Goal: Information Seeking & Learning: Check status

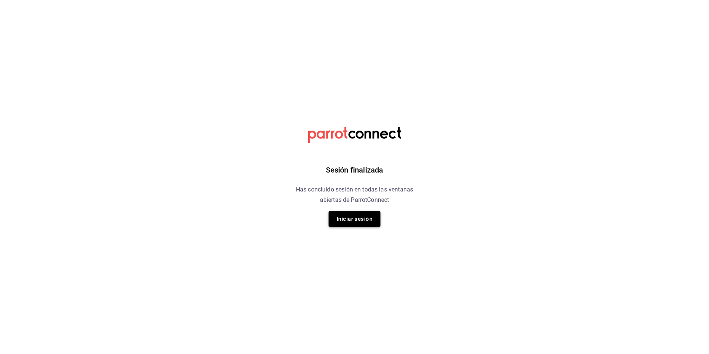
click at [367, 224] on button "Iniciar sesión" at bounding box center [355, 219] width 52 height 16
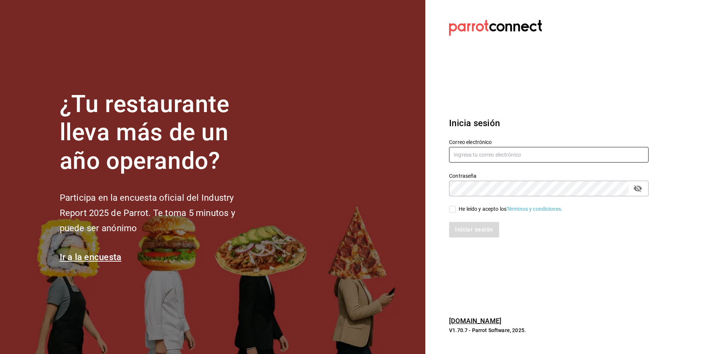
type input "sanagustin_re@bs.com"
click at [478, 144] on label "Correo electrónico" at bounding box center [549, 141] width 200 height 5
click at [482, 160] on input "sanagustin_re@bs.com" at bounding box center [549, 155] width 200 height 16
click at [453, 205] on div "He leído y acepto los Términos y condiciones." at bounding box center [549, 209] width 200 height 8
click at [454, 211] on input "He leído y acepto los Términos y condiciones." at bounding box center [452, 209] width 7 height 7
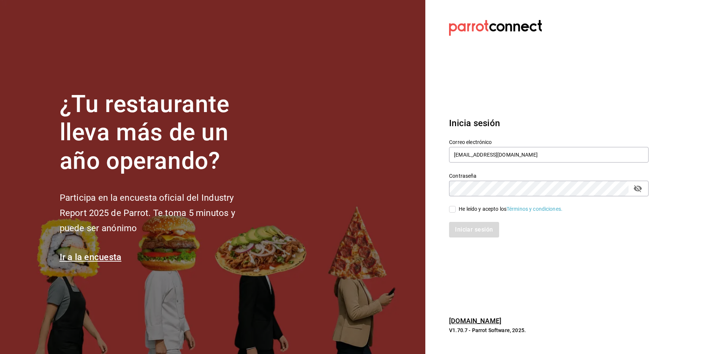
checkbox input "true"
click at [481, 235] on button "Iniciar sesión" at bounding box center [474, 230] width 50 height 16
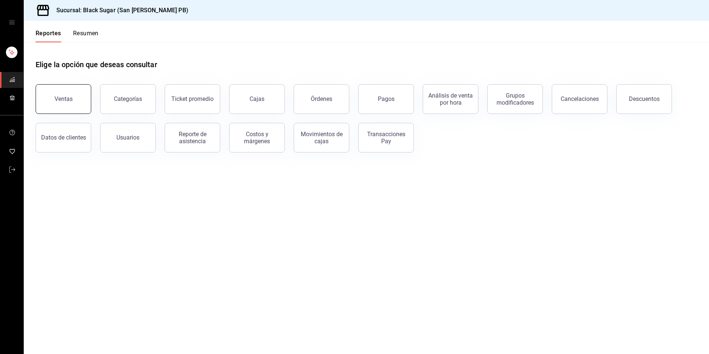
click at [73, 101] on button "Ventas" at bounding box center [64, 99] width 56 height 30
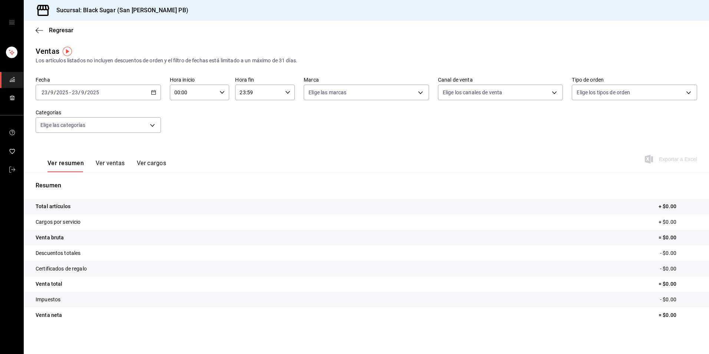
click at [102, 93] on div "[DATE] [DATE] - [DATE] [DATE]" at bounding box center [98, 93] width 125 height 16
click at [92, 180] on span "Rango de fechas" at bounding box center [71, 182] width 58 height 8
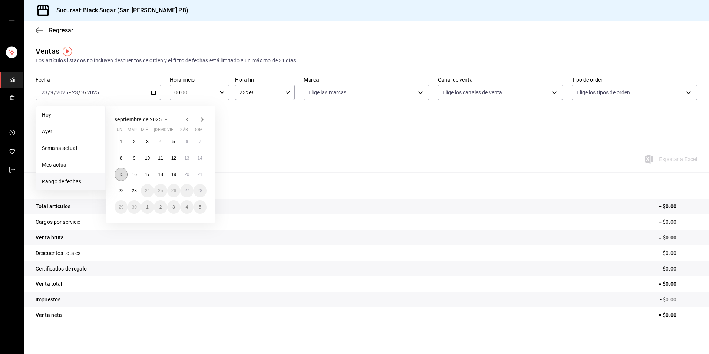
click at [125, 178] on button "15" at bounding box center [121, 174] width 13 height 13
click at [198, 176] on abbr "21" at bounding box center [200, 174] width 5 height 5
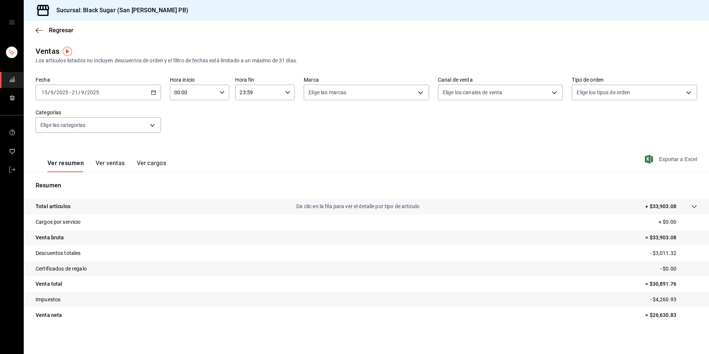
click at [660, 162] on span "Exportar a Excel" at bounding box center [672, 159] width 51 height 9
click at [13, 167] on icon "mailbox folders" at bounding box center [12, 170] width 6 height 6
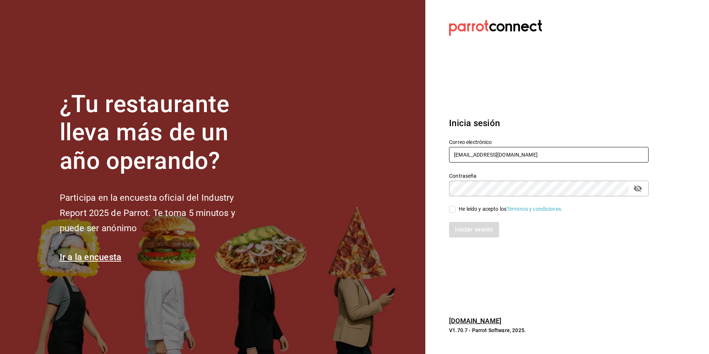
click at [482, 155] on input "sanagustin_re@bs.com" at bounding box center [549, 155] width 200 height 16
type input "lafe_re@bs.com"
click at [453, 210] on input "He leído y acepto los Términos y condiciones." at bounding box center [452, 209] width 7 height 7
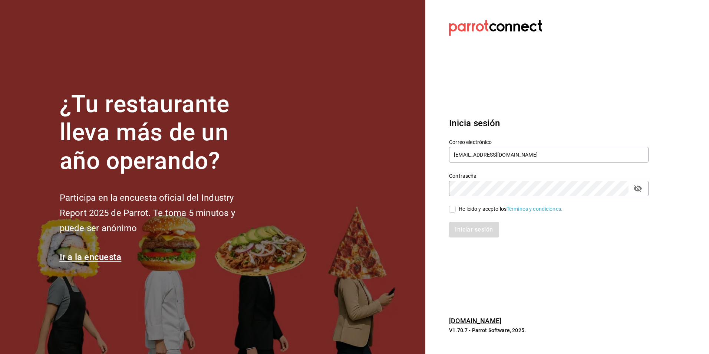
checkbox input "true"
click at [461, 235] on button "Iniciar sesión" at bounding box center [474, 230] width 50 height 16
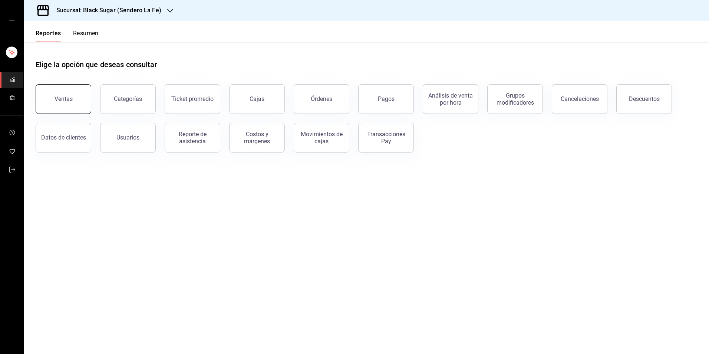
click at [68, 97] on div "Ventas" at bounding box center [64, 98] width 18 height 7
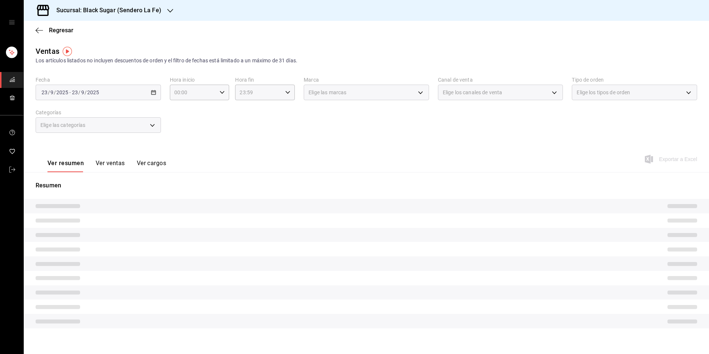
click at [130, 96] on div "2025-09-23 23 / 9 / 2025 - 2025-09-23 23 / 9 / 2025" at bounding box center [98, 93] width 125 height 16
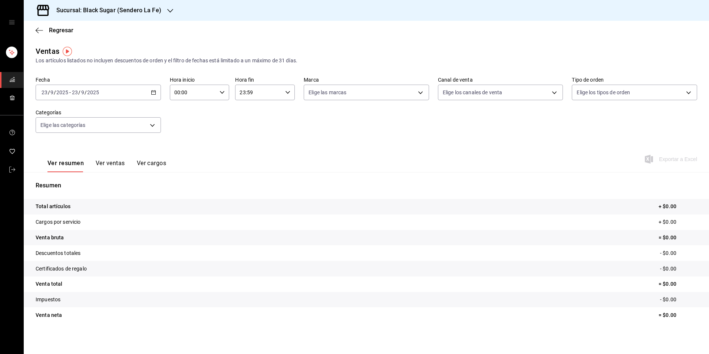
click at [91, 95] on input "2025" at bounding box center [93, 92] width 13 height 6
click at [75, 186] on li "Rango de fechas" at bounding box center [70, 181] width 69 height 17
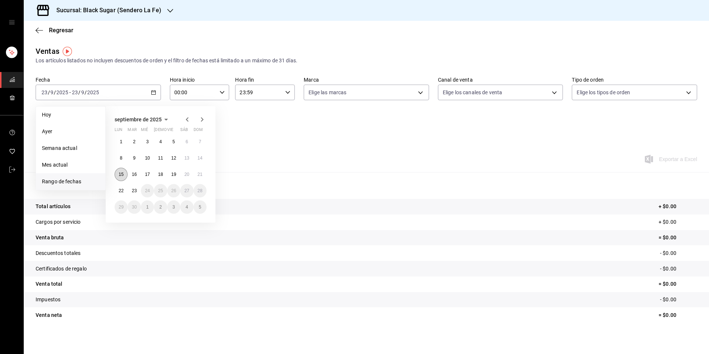
click at [123, 177] on button "15" at bounding box center [121, 174] width 13 height 13
click at [196, 175] on button "21" at bounding box center [200, 174] width 13 height 13
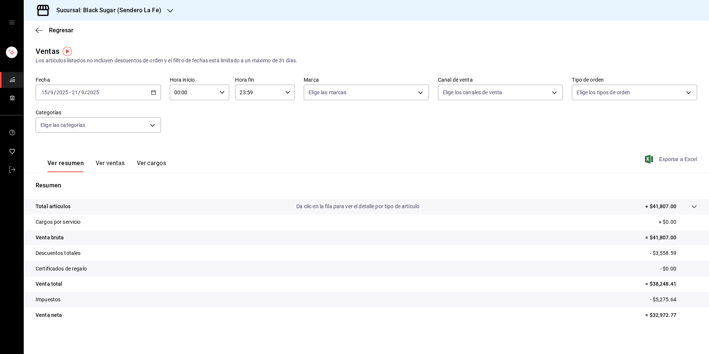
click at [658, 162] on span "Exportar a Excel" at bounding box center [672, 159] width 51 height 9
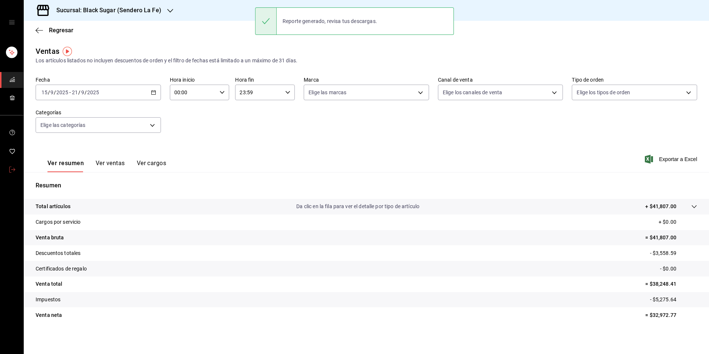
click at [0, 167] on html "Sucursal: Black Sugar (Sendero La Fe) Regresar Ventas Los artículos listados no…" at bounding box center [354, 177] width 709 height 354
click at [10, 170] on icon "mailbox folders" at bounding box center [12, 170] width 6 height 6
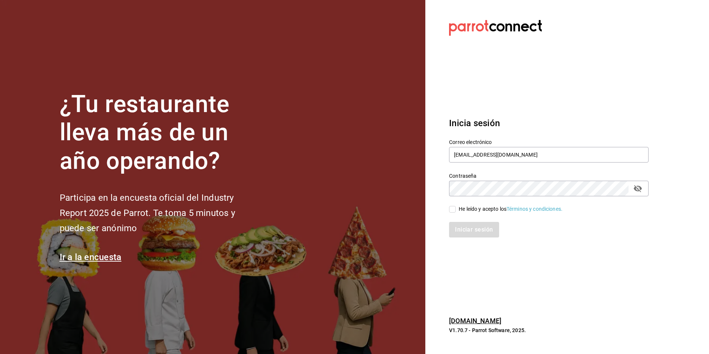
click at [633, 110] on div "Inicia sesión Correo electrónico lafe_re@bs.com Contraseña Contraseña He leído …" at bounding box center [549, 177] width 200 height 139
click at [482, 152] on input "[EMAIL_ADDRESS][DOMAIN_NAME]" at bounding box center [549, 155] width 200 height 16
type input "[EMAIL_ADDRESS][DOMAIN_NAME]"
click at [452, 212] on input "He leído y acepto los Términos y condiciones." at bounding box center [452, 209] width 7 height 7
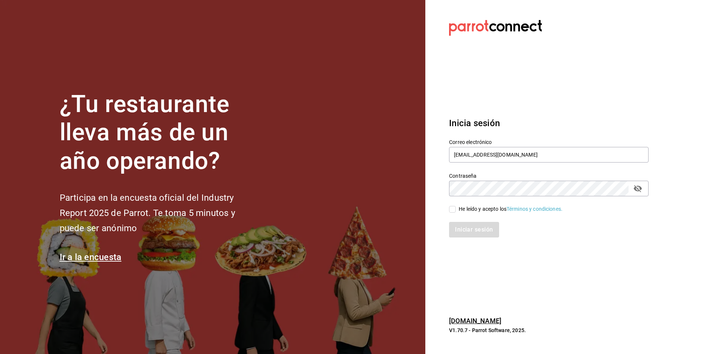
checkbox input "true"
click at [461, 227] on button "Iniciar sesión" at bounding box center [474, 230] width 50 height 16
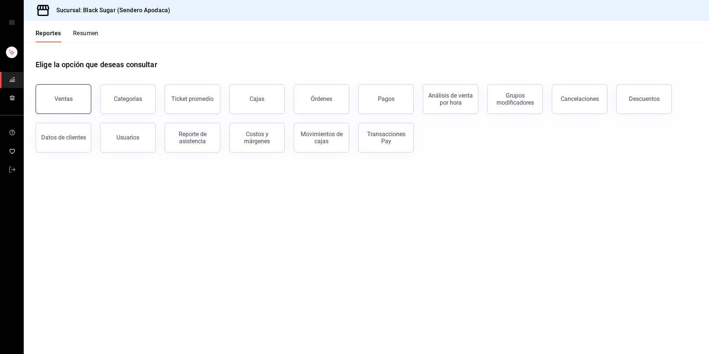
click at [65, 101] on div "Ventas" at bounding box center [64, 98] width 18 height 7
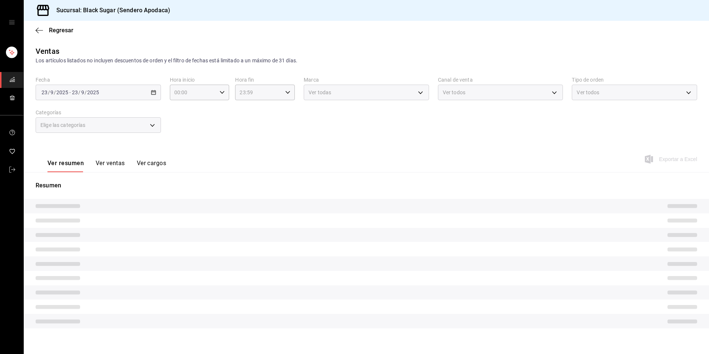
click at [102, 98] on div "[DATE] [DATE] - [DATE] [DATE]" at bounding box center [98, 93] width 125 height 16
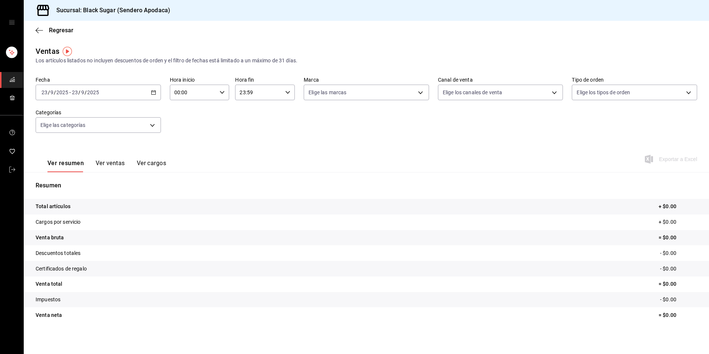
click at [99, 97] on div "[DATE] [DATE] - [DATE] [DATE]" at bounding box center [98, 93] width 125 height 16
click at [87, 182] on span "Rango de fechas" at bounding box center [71, 182] width 58 height 8
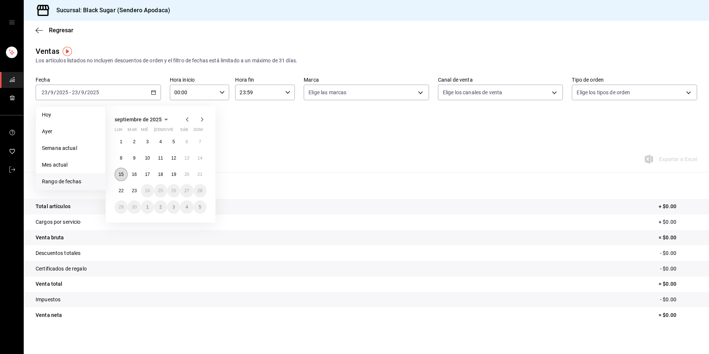
click at [122, 173] on abbr "15" at bounding box center [121, 174] width 5 height 5
click at [199, 177] on abbr "21" at bounding box center [200, 174] width 5 height 5
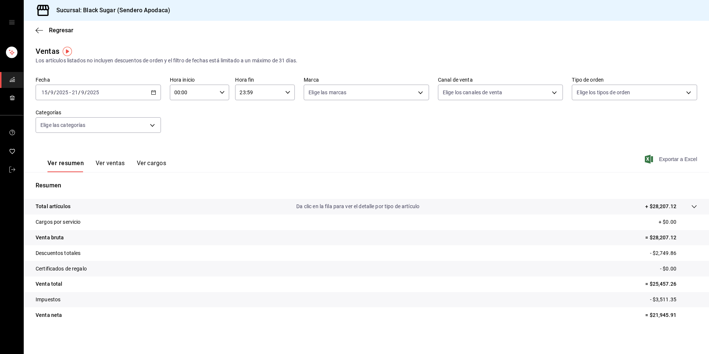
click at [655, 162] on span "Exportar a Excel" at bounding box center [672, 159] width 51 height 9
click at [5, 173] on link "mailbox folders" at bounding box center [11, 170] width 23 height 16
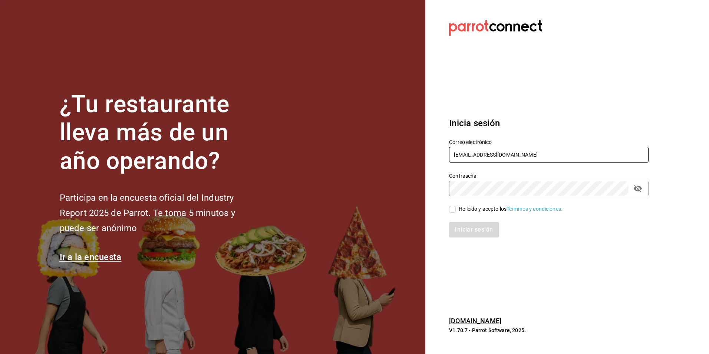
click at [491, 154] on input "apodaca_re@BS.COM" at bounding box center [549, 155] width 200 height 16
type input "[EMAIL_ADDRESS][DOMAIN_NAME]"
click at [455, 210] on input "He leído y acepto los Términos y condiciones." at bounding box center [452, 209] width 7 height 7
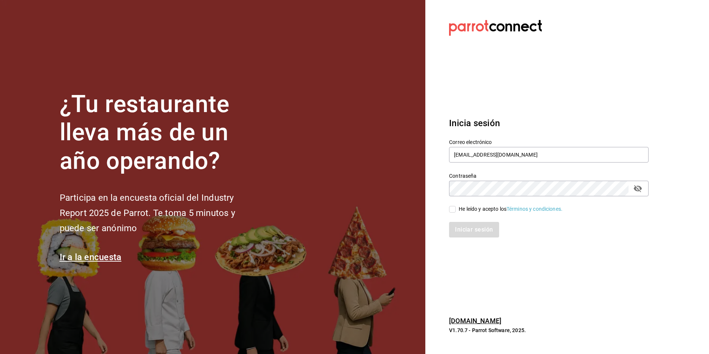
checkbox input "true"
click at [469, 230] on button "Iniciar sesión" at bounding box center [474, 230] width 50 height 16
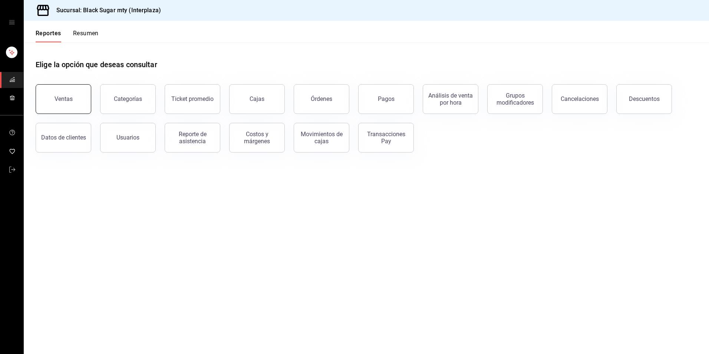
click at [72, 93] on button "Ventas" at bounding box center [64, 99] width 56 height 30
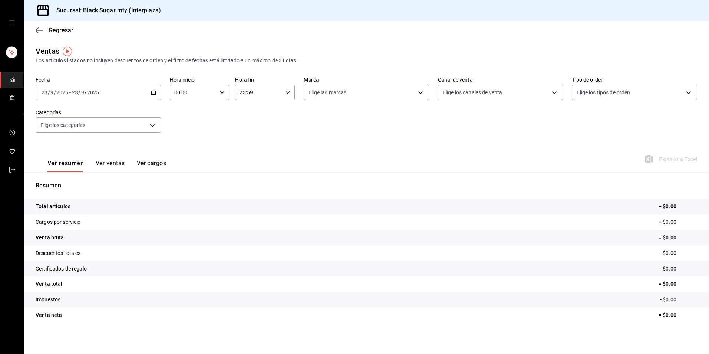
click at [91, 91] on input "2025" at bounding box center [93, 92] width 13 height 6
click at [88, 178] on span "Rango de fechas" at bounding box center [71, 182] width 58 height 8
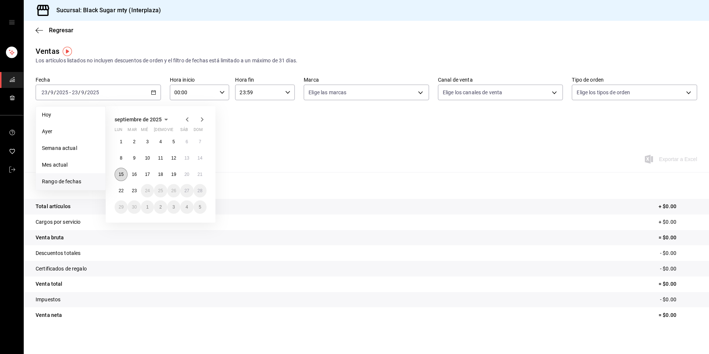
click at [122, 175] on abbr "15" at bounding box center [121, 174] width 5 height 5
click at [204, 177] on button "21" at bounding box center [200, 174] width 13 height 13
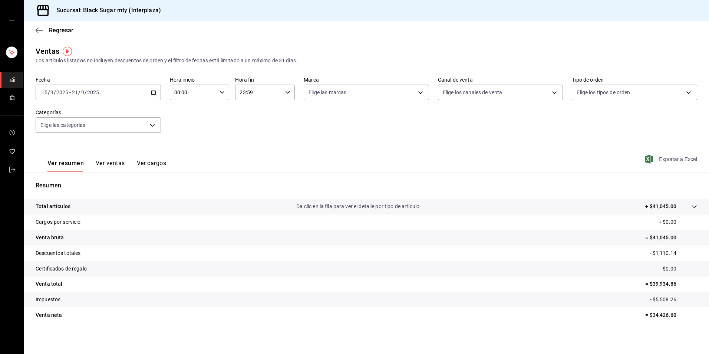
click at [661, 163] on span "Exportar a Excel" at bounding box center [672, 159] width 51 height 9
click at [14, 163] on link "mailbox folders" at bounding box center [11, 170] width 23 height 16
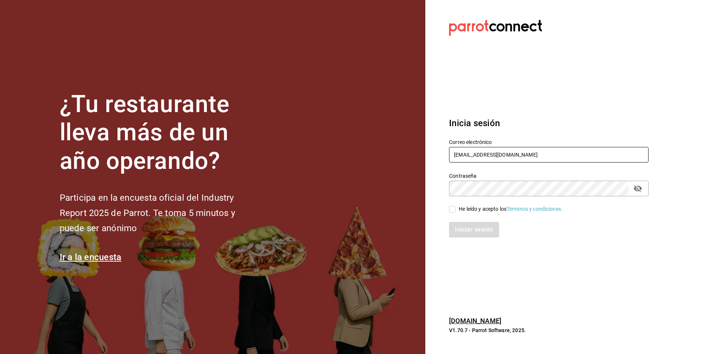
click at [481, 161] on input "interplaza_re@bs.com" at bounding box center [549, 155] width 200 height 16
click at [481, 154] on input "interplaza_re@bs.com" at bounding box center [549, 155] width 200 height 16
type input "pabellon_re@BS.COM"
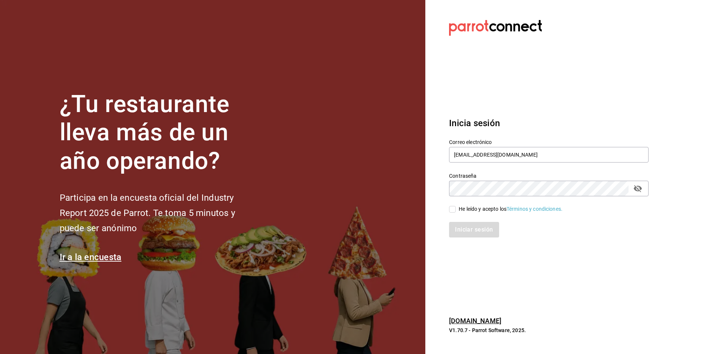
click at [451, 207] on input "He leído y acepto los Términos y condiciones." at bounding box center [452, 209] width 7 height 7
checkbox input "true"
click at [464, 230] on button "Iniciar sesión" at bounding box center [474, 230] width 50 height 16
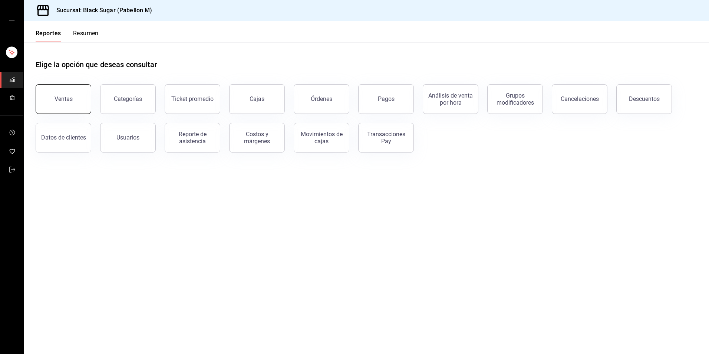
click at [69, 101] on div "Ventas" at bounding box center [64, 98] width 18 height 7
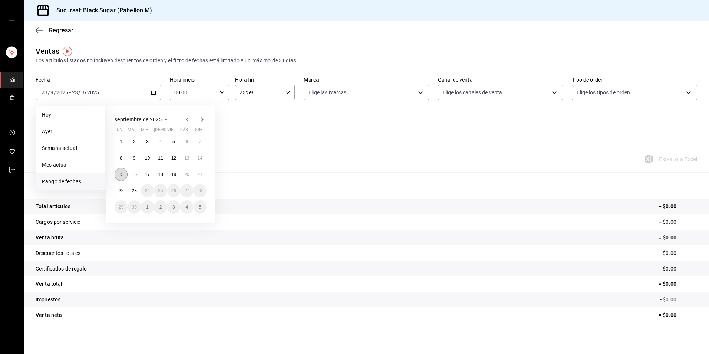
click at [121, 174] on abbr "15" at bounding box center [121, 174] width 5 height 5
click at [202, 170] on button "21" at bounding box center [200, 174] width 13 height 13
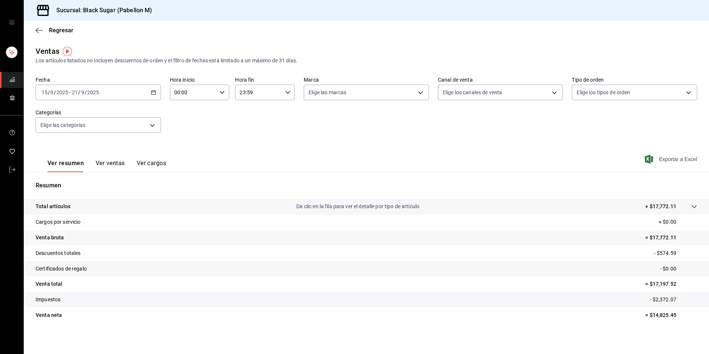
click at [663, 157] on span "Exportar a Excel" at bounding box center [672, 159] width 51 height 9
click at [13, 171] on icon "mailbox folders" at bounding box center [12, 170] width 6 height 6
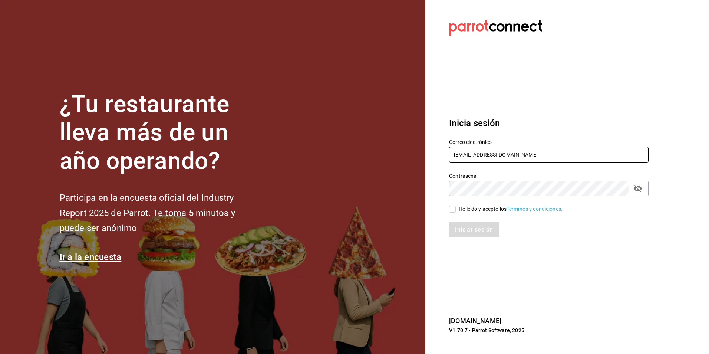
click at [477, 158] on input "pabellon_re@BS.COM" at bounding box center [549, 155] width 200 height 16
type input "anahuac_re@BS.COM"
click at [455, 210] on input "He leído y acepto los Términos y condiciones." at bounding box center [452, 209] width 7 height 7
checkbox input "true"
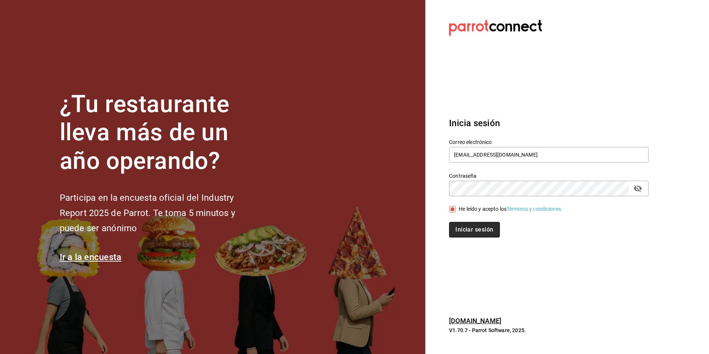
click at [463, 230] on button "Iniciar sesión" at bounding box center [474, 230] width 50 height 16
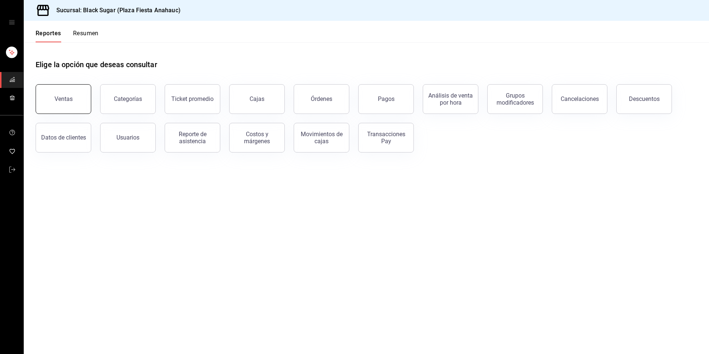
click at [76, 99] on button "Ventas" at bounding box center [64, 99] width 56 height 30
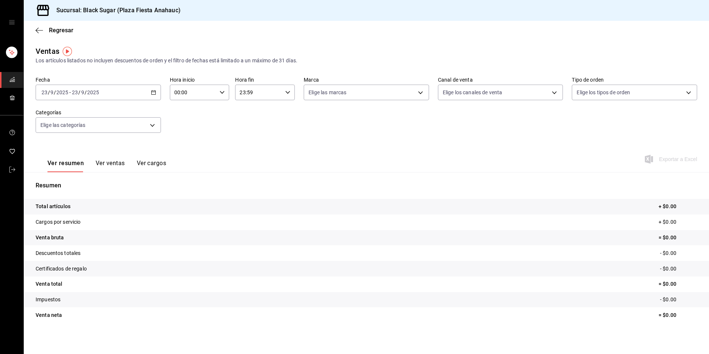
click at [87, 95] on input "2025" at bounding box center [93, 92] width 13 height 6
click at [74, 181] on span "Rango de fechas" at bounding box center [71, 182] width 58 height 8
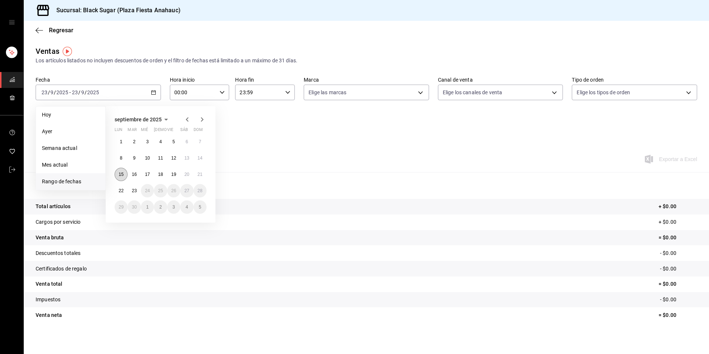
click at [119, 176] on abbr "15" at bounding box center [121, 174] width 5 height 5
click at [213, 175] on div "[DATE] lun mar mié jue vie sáb dom 1 2 3 4 5 6 7 8 9 10 11 12 13 14 15 16 17 18…" at bounding box center [161, 164] width 110 height 117
click at [196, 175] on button "21" at bounding box center [200, 174] width 13 height 13
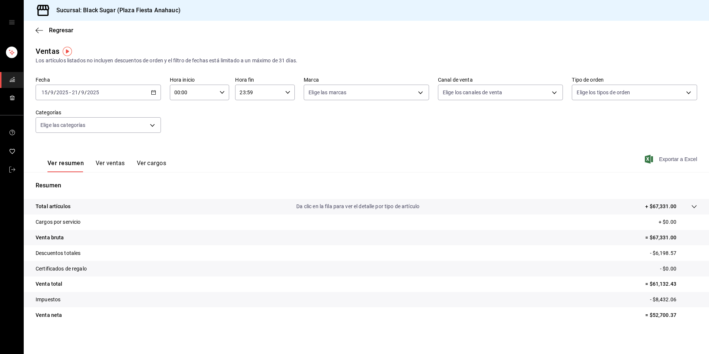
click at [658, 163] on span "Exportar a Excel" at bounding box center [672, 159] width 51 height 9
click at [15, 169] on link "mailbox folders" at bounding box center [11, 170] width 23 height 16
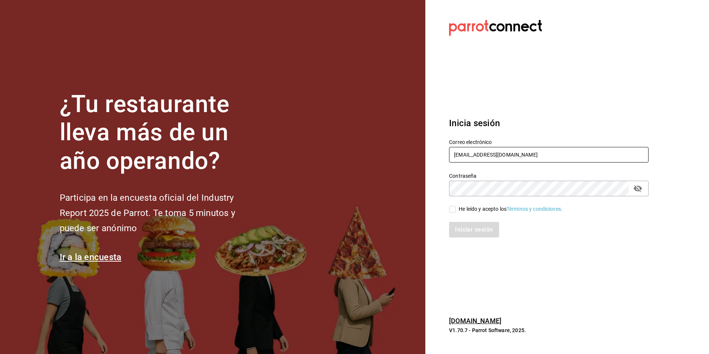
click at [489, 157] on input "anahuac_re@BS.COM" at bounding box center [549, 155] width 200 height 16
type input "[EMAIL_ADDRESS][DOMAIN_NAME]"
click at [451, 207] on input "He leído y acepto los Términos y condiciones." at bounding box center [452, 209] width 7 height 7
checkbox input "true"
click at [471, 229] on button "Iniciar sesión" at bounding box center [474, 230] width 50 height 16
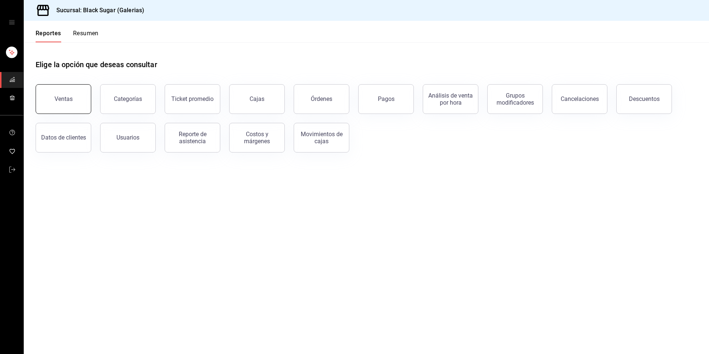
click at [41, 108] on button "Ventas" at bounding box center [64, 99] width 56 height 30
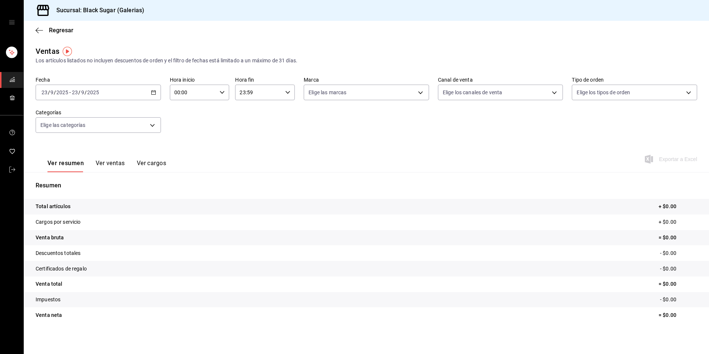
click at [95, 93] on input "2025" at bounding box center [93, 92] width 13 height 6
click at [72, 187] on li "Rango de fechas" at bounding box center [70, 181] width 69 height 17
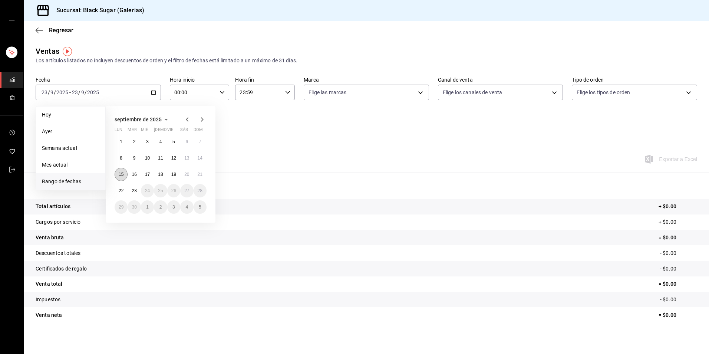
click at [119, 175] on abbr "15" at bounding box center [121, 174] width 5 height 5
click at [194, 174] on button "21" at bounding box center [200, 174] width 13 height 13
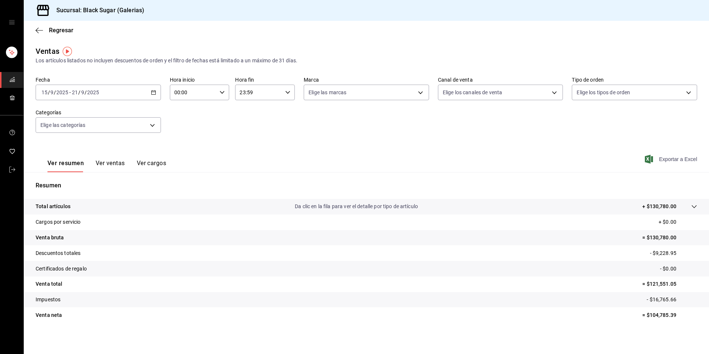
click at [659, 163] on span "Exportar a Excel" at bounding box center [672, 159] width 51 height 9
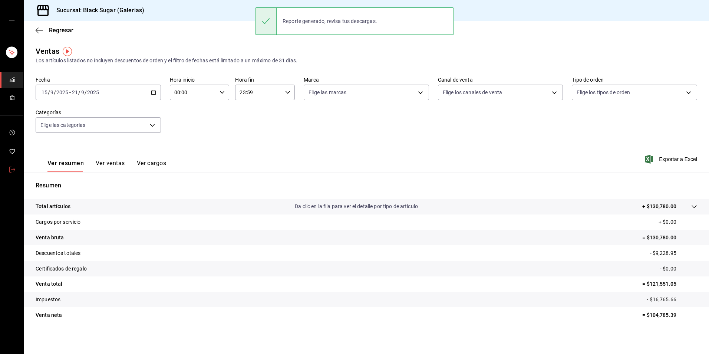
click at [10, 168] on icon "mailbox folders" at bounding box center [12, 170] width 6 height 6
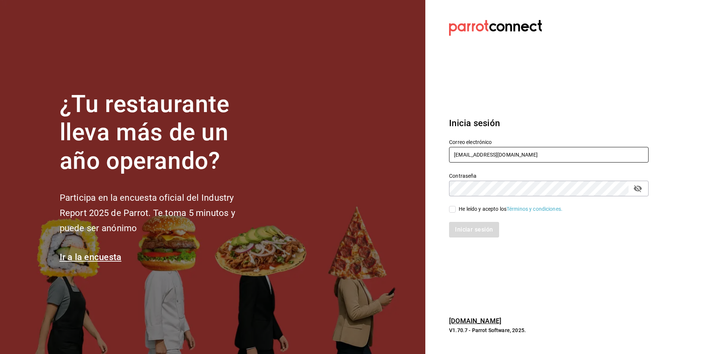
click at [490, 150] on input "[EMAIL_ADDRESS][DOMAIN_NAME]" at bounding box center [549, 155] width 200 height 16
type input "[EMAIL_ADDRESS][DOMAIN_NAME]"
click at [449, 212] on input "He leído y acepto los Términos y condiciones." at bounding box center [452, 209] width 7 height 7
checkbox input "true"
click at [466, 233] on button "Iniciar sesión" at bounding box center [474, 230] width 50 height 16
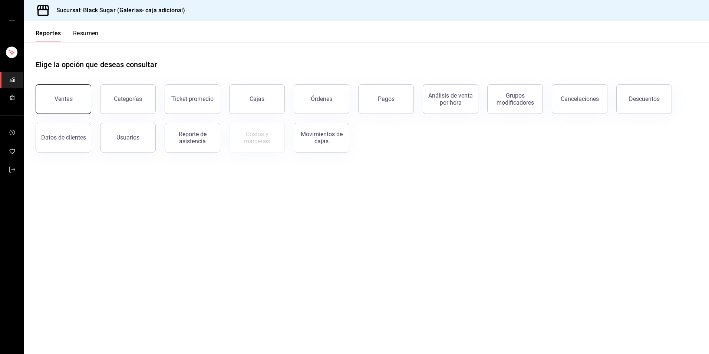
click at [81, 94] on button "Ventas" at bounding box center [64, 99] width 56 height 30
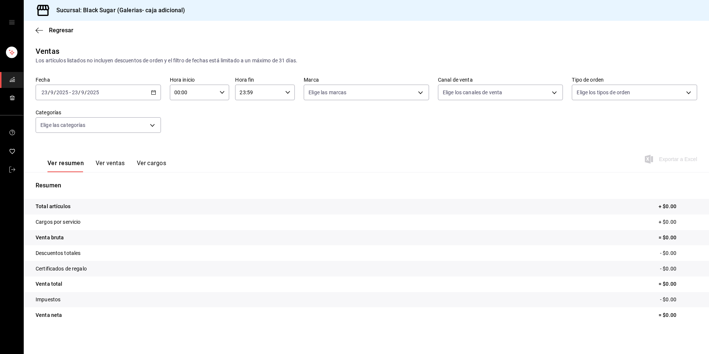
click at [106, 92] on div "[DATE] [DATE] - [DATE] [DATE]" at bounding box center [98, 93] width 125 height 16
click at [104, 95] on div "[DATE] [DATE] - [DATE] [DATE]" at bounding box center [98, 93] width 125 height 16
click at [91, 177] on li "Rango de fechas" at bounding box center [70, 181] width 69 height 17
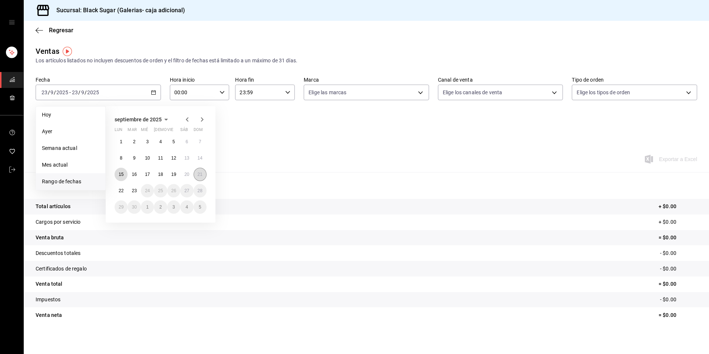
drag, startPoint x: 121, startPoint y: 177, endPoint x: 200, endPoint y: 177, distance: 79.0
click at [122, 177] on button "15" at bounding box center [121, 174] width 13 height 13
click at [203, 176] on button "21" at bounding box center [200, 174] width 13 height 13
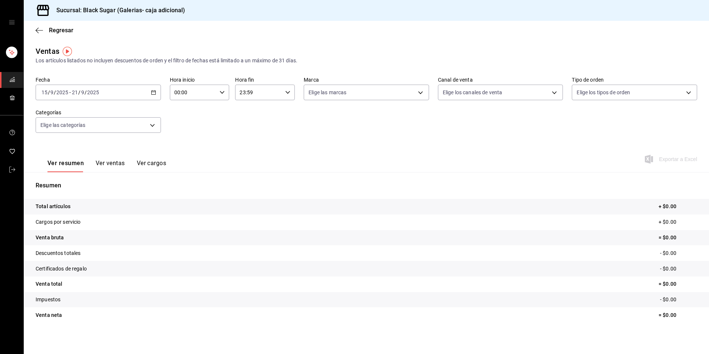
click at [94, 85] on div "2025-09-15 15 / 9 / 2025 - 2025-09-21 21 / 9 / 2025" at bounding box center [98, 93] width 125 height 16
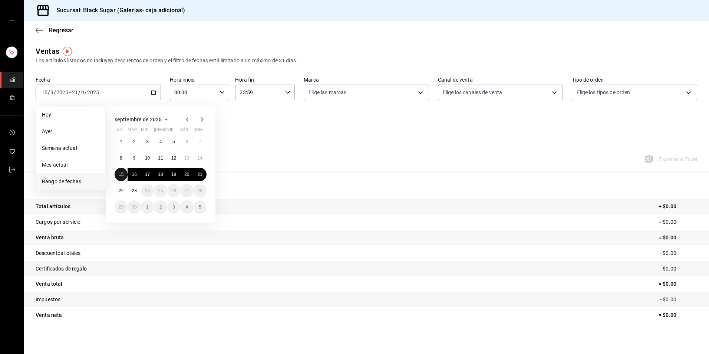
click at [122, 174] on abbr "15" at bounding box center [121, 174] width 5 height 5
click at [199, 176] on abbr "21" at bounding box center [200, 174] width 5 height 5
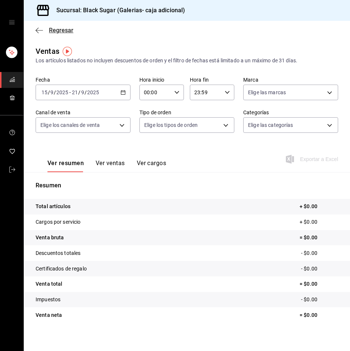
click at [57, 30] on span "Regresar" at bounding box center [61, 30] width 24 height 7
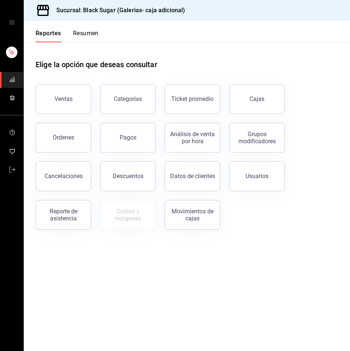
drag, startPoint x: 268, startPoint y: 95, endPoint x: 203, endPoint y: 111, distance: 66.8
click at [268, 95] on link "Cajas" at bounding box center [257, 99] width 56 height 30
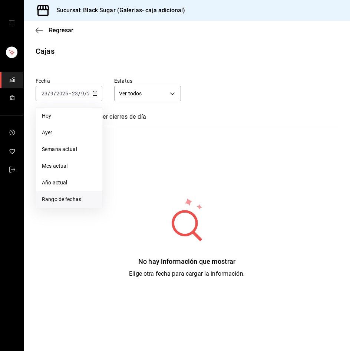
click at [67, 204] on li "Rango de fechas" at bounding box center [69, 199] width 66 height 17
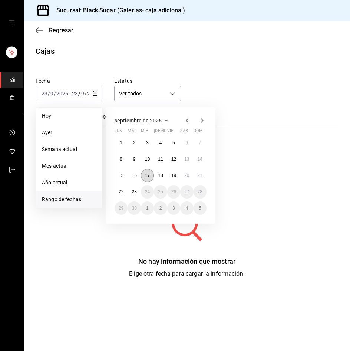
click at [150, 176] on abbr "17" at bounding box center [147, 175] width 5 height 5
click at [118, 192] on button "22" at bounding box center [121, 191] width 13 height 13
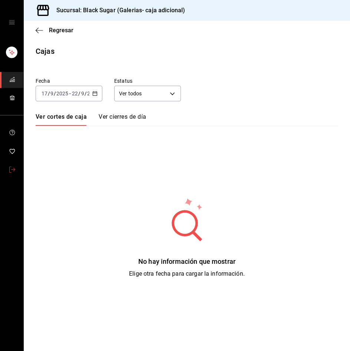
click at [18, 167] on link "mailbox folders" at bounding box center [11, 170] width 23 height 16
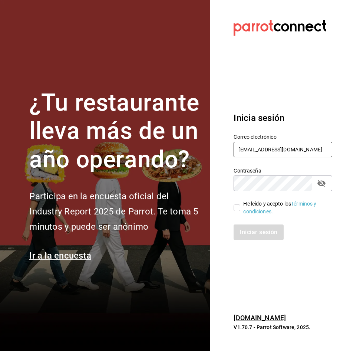
click at [243, 150] on input "galerias_2@BS.COM" at bounding box center [283, 150] width 99 height 16
type input "[EMAIL_ADDRESS][DOMAIN_NAME]"
click at [237, 209] on input "He leído y acepto los Términos y condiciones." at bounding box center [237, 207] width 7 height 7
checkbox input "true"
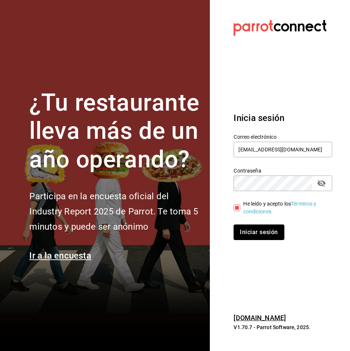
drag, startPoint x: 250, startPoint y: 237, endPoint x: 16, endPoint y: 262, distance: 235.1
click at [249, 236] on button "Iniciar sesión" at bounding box center [259, 232] width 50 height 16
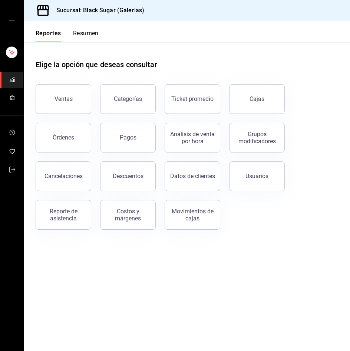
click at [271, 101] on link "Cajas" at bounding box center [257, 99] width 56 height 30
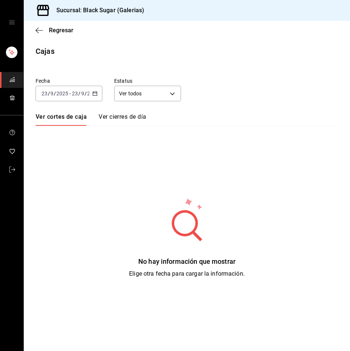
click at [60, 95] on input "2025" at bounding box center [62, 94] width 13 height 6
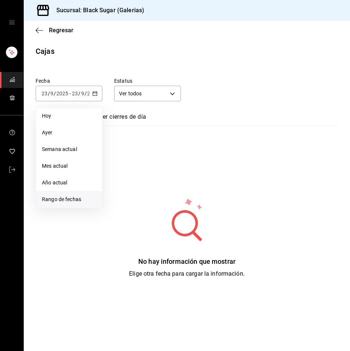
click at [53, 207] on li "Rango de fechas" at bounding box center [69, 199] width 66 height 17
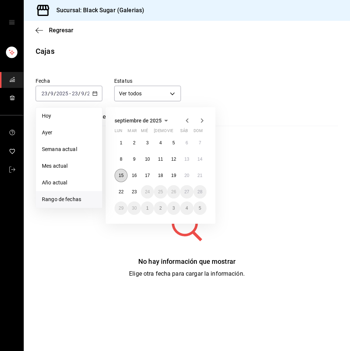
click at [119, 177] on abbr "15" at bounding box center [121, 175] width 5 height 5
click at [96, 249] on div "No hay información que mostrar Elige otra fecha para cargar la información." at bounding box center [187, 237] width 327 height 81
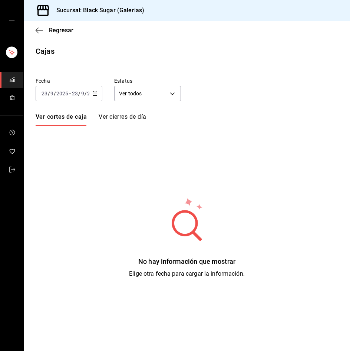
click at [59, 92] on input "2025" at bounding box center [62, 94] width 13 height 6
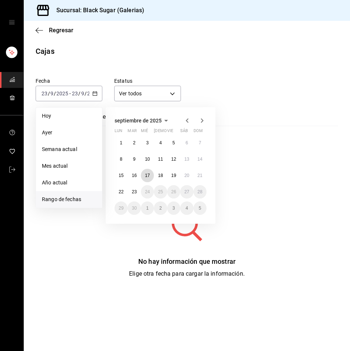
drag, startPoint x: 149, startPoint y: 174, endPoint x: 128, endPoint y: 186, distance: 24.4
click at [148, 174] on abbr "17" at bounding box center [147, 175] width 5 height 5
click at [121, 190] on abbr "22" at bounding box center [121, 191] width 5 height 5
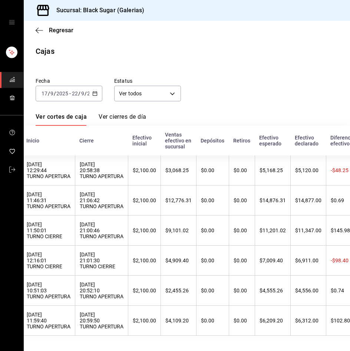
scroll to position [0, 65]
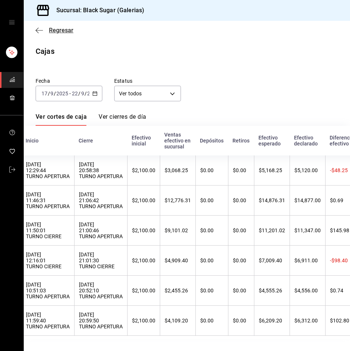
click at [66, 30] on span "Regresar" at bounding box center [61, 30] width 24 height 7
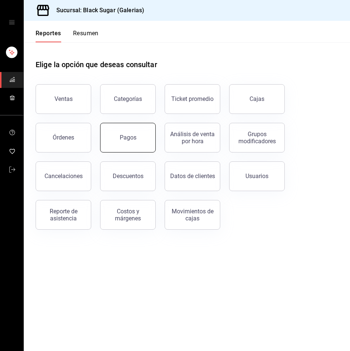
click at [123, 137] on div "Pagos" at bounding box center [128, 137] width 17 height 7
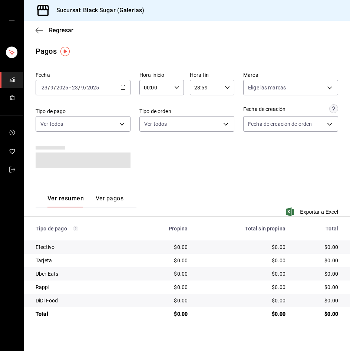
click at [62, 89] on input "2025" at bounding box center [62, 88] width 13 height 6
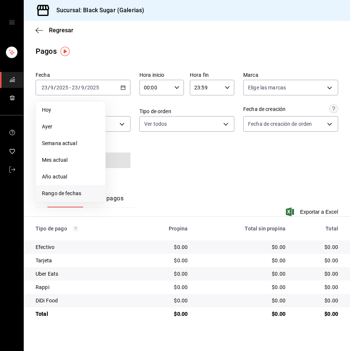
click at [73, 195] on span "Rango de fechas" at bounding box center [71, 194] width 58 height 8
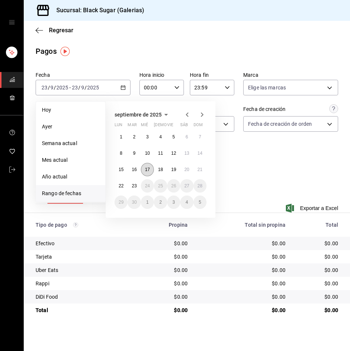
click at [148, 168] on abbr "17" at bounding box center [147, 169] width 5 height 5
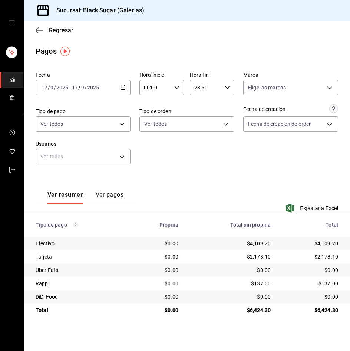
click at [68, 89] on input "2025" at bounding box center [62, 88] width 13 height 6
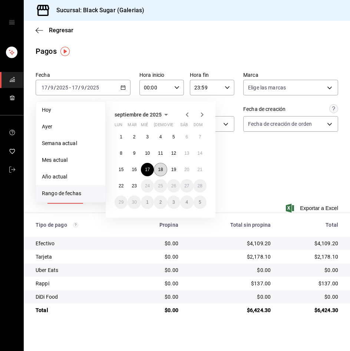
click at [163, 168] on abbr "18" at bounding box center [160, 169] width 5 height 5
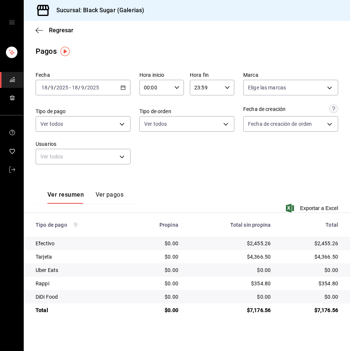
click at [62, 90] on input "2025" at bounding box center [62, 88] width 13 height 6
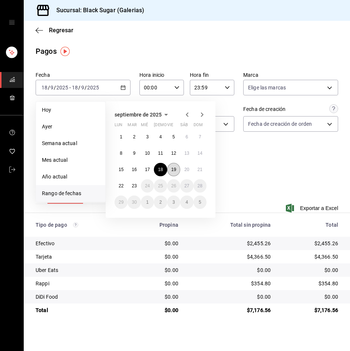
click at [174, 170] on abbr "19" at bounding box center [173, 169] width 5 height 5
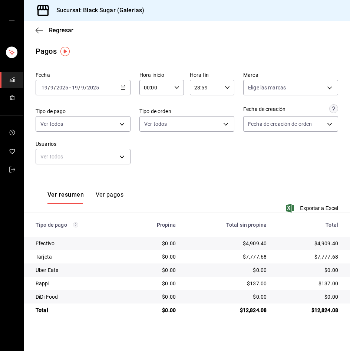
click at [77, 89] on input "19" at bounding box center [75, 88] width 7 height 6
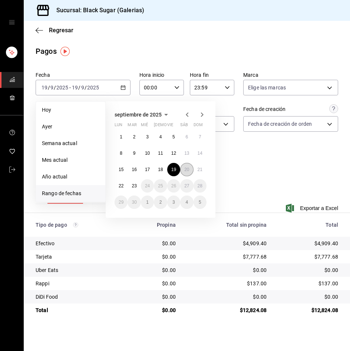
click at [182, 167] on button "20" at bounding box center [186, 169] width 13 height 13
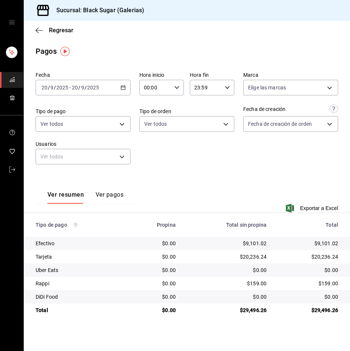
click at [72, 88] on input "20" at bounding box center [75, 88] width 7 height 6
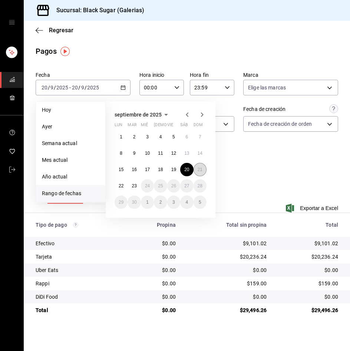
click at [201, 172] on abbr "21" at bounding box center [200, 169] width 5 height 5
drag, startPoint x: 201, startPoint y: 172, endPoint x: 21, endPoint y: 184, distance: 180.4
click at [201, 172] on abbr "21" at bounding box center [200, 169] width 5 height 5
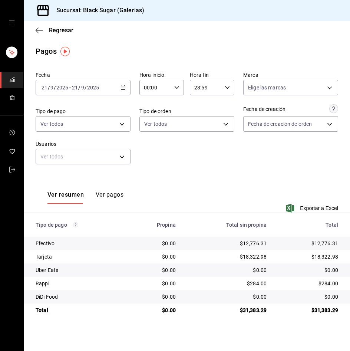
click at [75, 93] on div "2025-09-21 21 / 9 / 2025 - 2025-09-21 21 / 9 / 2025" at bounding box center [83, 88] width 95 height 16
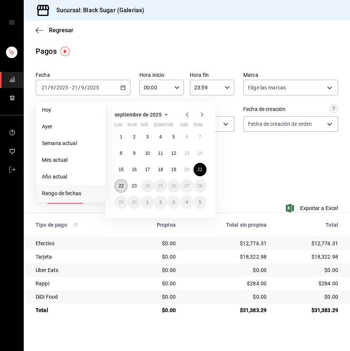
click at [120, 186] on abbr "22" at bounding box center [121, 185] width 5 height 5
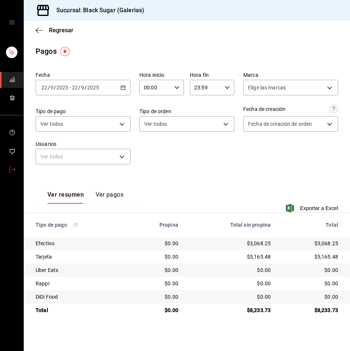
click at [13, 168] on icon "mailbox folders" at bounding box center [12, 170] width 6 height 6
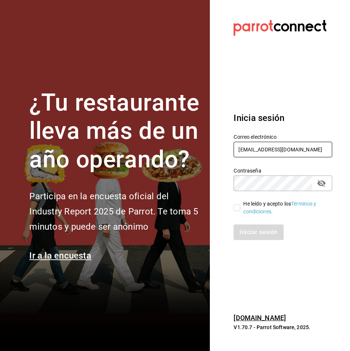
click at [266, 150] on input "galerias_re@BS.COM" at bounding box center [283, 150] width 99 height 16
type input "[EMAIL_ADDRESS][DOMAIN_NAME]"
drag, startPoint x: 236, startPoint y: 207, endPoint x: 237, endPoint y: 217, distance: 10.4
click at [237, 207] on input "He leído y acepto los Términos y condiciones." at bounding box center [237, 207] width 7 height 7
checkbox input "true"
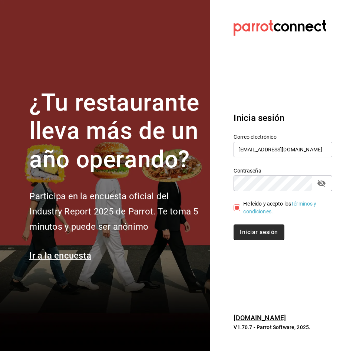
click at [240, 232] on button "Iniciar sesión" at bounding box center [259, 232] width 50 height 16
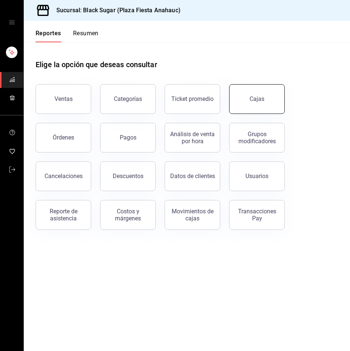
click at [261, 95] on div "Cajas" at bounding box center [257, 99] width 15 height 9
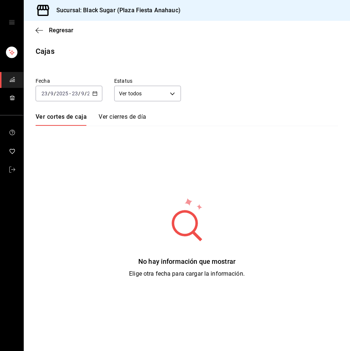
click at [66, 96] on input "2025" at bounding box center [62, 94] width 13 height 6
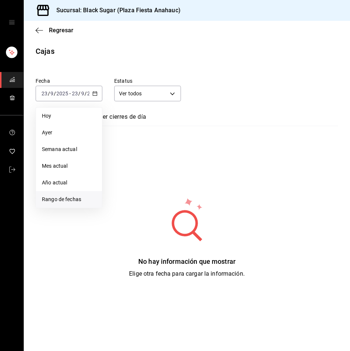
click at [78, 195] on li "Rango de fechas" at bounding box center [69, 199] width 66 height 17
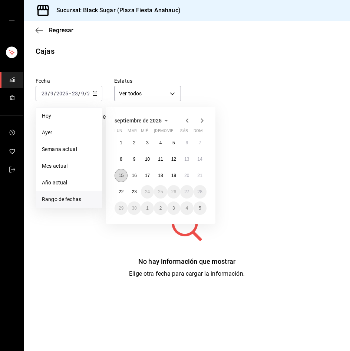
click at [120, 173] on button "15" at bounding box center [121, 175] width 13 height 13
click at [198, 176] on abbr "21" at bounding box center [200, 175] width 5 height 5
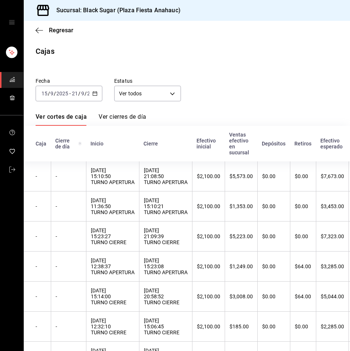
click at [58, 92] on input "2025" at bounding box center [62, 94] width 13 height 6
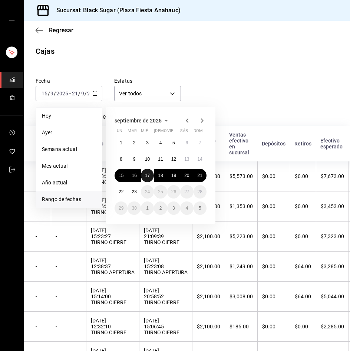
click at [148, 176] on abbr "17" at bounding box center [147, 175] width 5 height 5
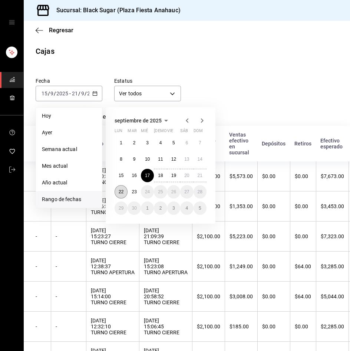
click at [126, 194] on button "22" at bounding box center [121, 191] width 13 height 13
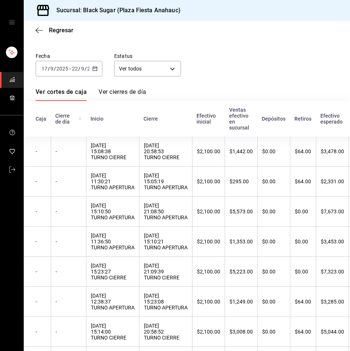
scroll to position [21, 0]
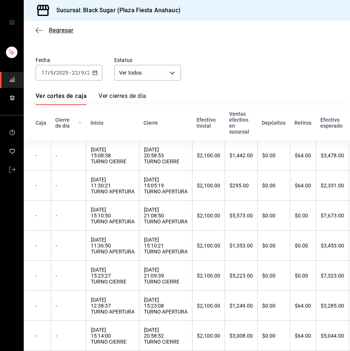
click at [53, 30] on span "Regresar" at bounding box center [61, 30] width 24 height 7
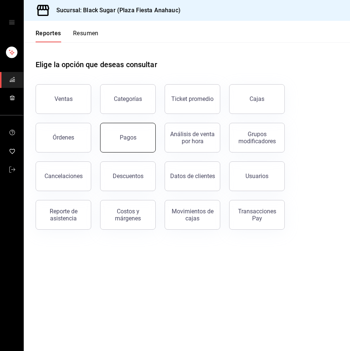
click at [106, 127] on button "Pagos" at bounding box center [128, 138] width 56 height 30
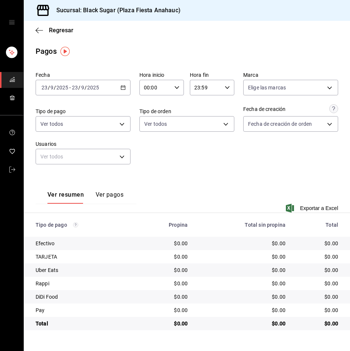
click at [59, 81] on div "[DATE] [DATE] - [DATE] [DATE]" at bounding box center [83, 88] width 95 height 16
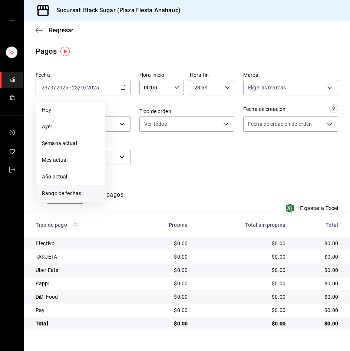
click at [65, 198] on li "Rango de fechas" at bounding box center [70, 193] width 69 height 17
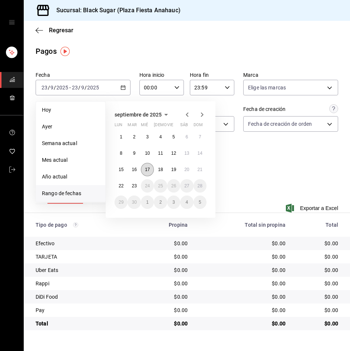
click at [151, 167] on button "17" at bounding box center [147, 169] width 13 height 13
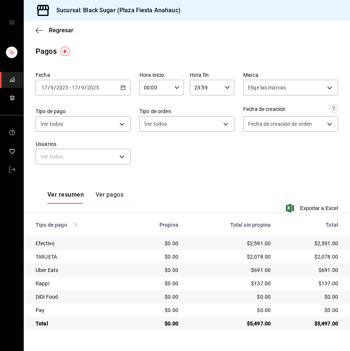
click at [91, 89] on input "2025" at bounding box center [93, 88] width 13 height 6
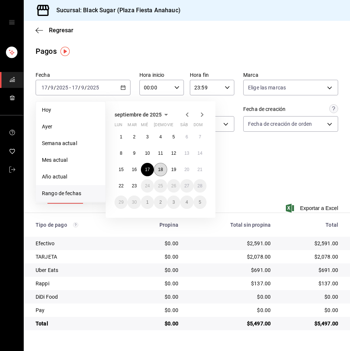
click at [163, 170] on button "18" at bounding box center [160, 169] width 13 height 13
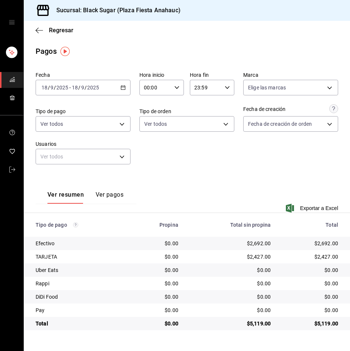
click at [63, 92] on div "[DATE] [DATE] - [DATE] [DATE]" at bounding box center [83, 88] width 95 height 16
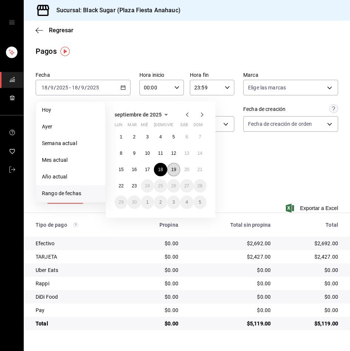
click at [173, 170] on abbr "19" at bounding box center [173, 169] width 5 height 5
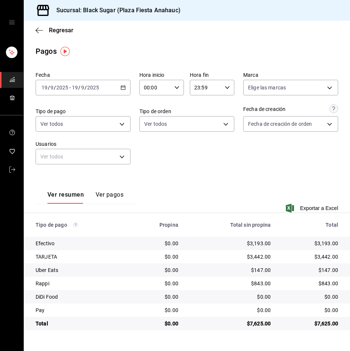
click at [89, 84] on div "2025-09-19 19 / 9 / 2025 - 2025-09-19 19 / 9 / 2025" at bounding box center [83, 88] width 95 height 16
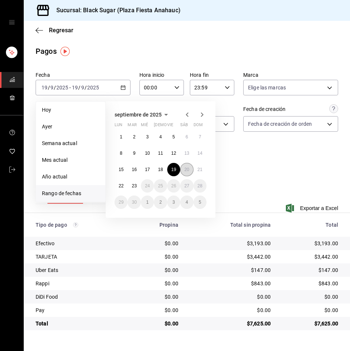
click at [191, 174] on button "20" at bounding box center [186, 169] width 13 height 13
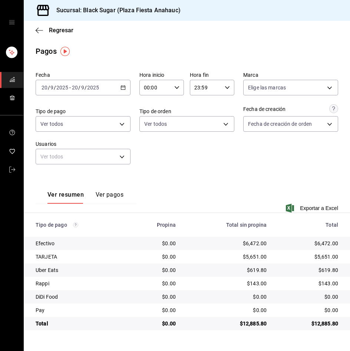
click at [64, 86] on input "2025" at bounding box center [62, 88] width 13 height 6
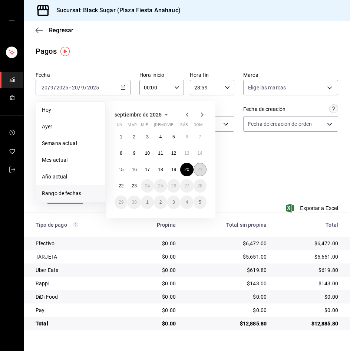
click at [200, 171] on abbr "21" at bounding box center [200, 169] width 5 height 5
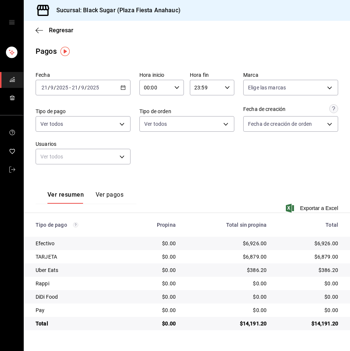
click at [81, 96] on div "Fecha 2025-09-21 21 / 9 / 2025 - 2025-09-21 21 / 9 / 2025 Hora inicio 00:00 Hor…" at bounding box center [187, 121] width 303 height 105
click at [78, 88] on input "21" at bounding box center [75, 88] width 7 height 6
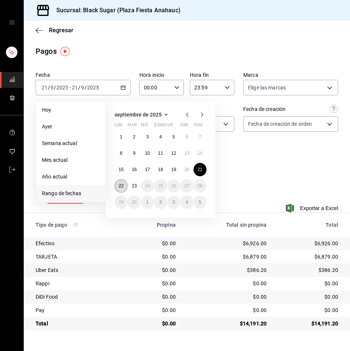
click at [117, 187] on button "22" at bounding box center [121, 185] width 13 height 13
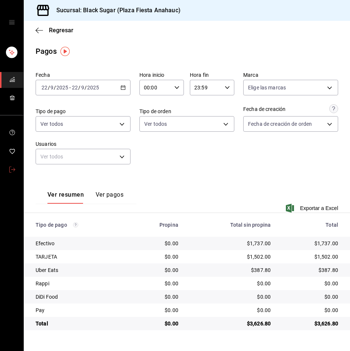
click at [13, 170] on icon "mailbox folders" at bounding box center [12, 170] width 6 height 6
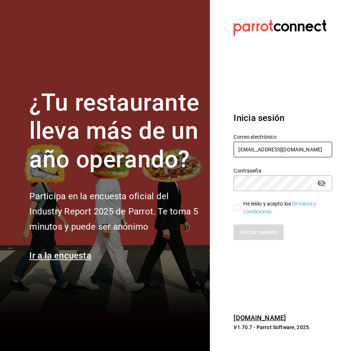
click at [255, 154] on input "anahuac_re@BS.COM" at bounding box center [283, 150] width 99 height 16
type input "[EMAIL_ADDRESS][DOMAIN_NAME]"
click at [238, 209] on input "He leído y acepto los Términos y condiciones." at bounding box center [237, 207] width 7 height 7
checkbox input "true"
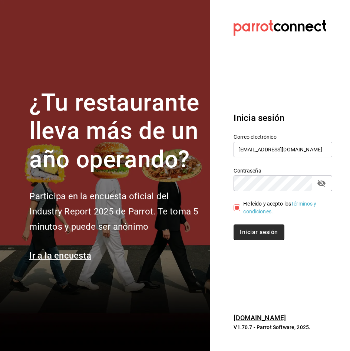
click at [251, 231] on button "Iniciar sesión" at bounding box center [259, 232] width 50 height 16
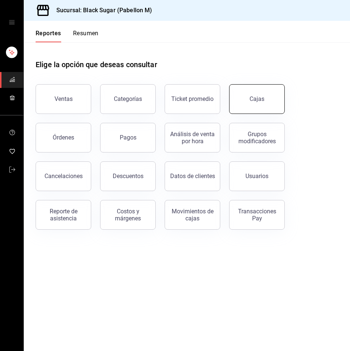
click at [246, 94] on link "Cajas" at bounding box center [257, 99] width 56 height 30
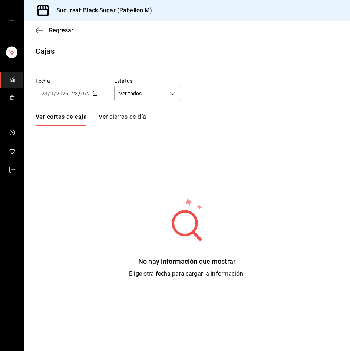
click at [70, 92] on span "-" at bounding box center [69, 94] width 1 height 6
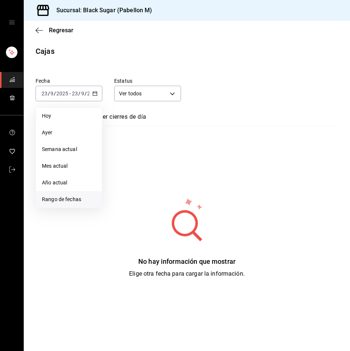
click at [63, 202] on span "Rango de fechas" at bounding box center [69, 200] width 54 height 8
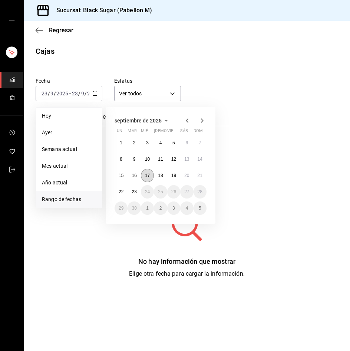
click at [150, 173] on button "17" at bounding box center [147, 175] width 13 height 13
click at [123, 196] on button "22" at bounding box center [121, 191] width 13 height 13
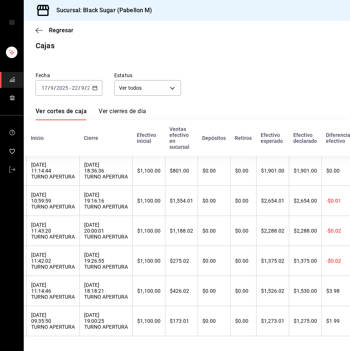
scroll to position [0, 60]
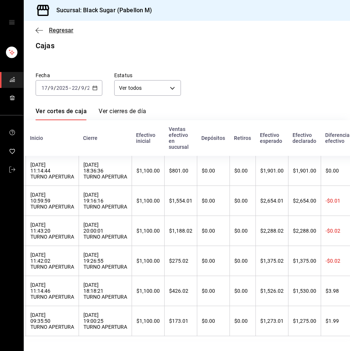
click at [63, 32] on span "Regresar" at bounding box center [61, 30] width 24 height 7
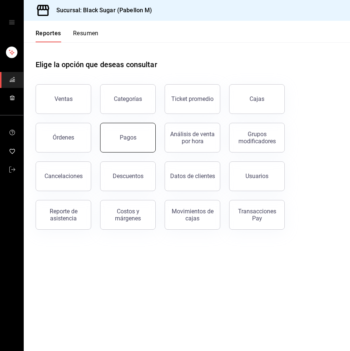
click at [122, 130] on button "Pagos" at bounding box center [128, 138] width 56 height 30
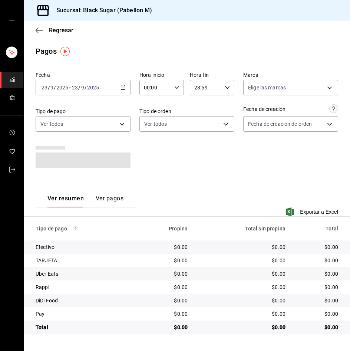
click at [62, 89] on input "2025" at bounding box center [62, 88] width 13 height 6
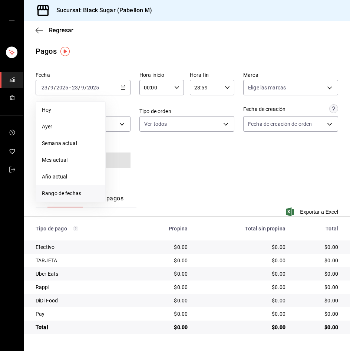
click at [79, 192] on span "Rango de fechas" at bounding box center [71, 194] width 58 height 8
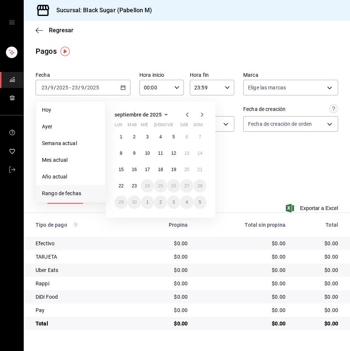
click at [147, 169] on abbr "17" at bounding box center [147, 169] width 5 height 5
click at [146, 169] on abbr "17" at bounding box center [147, 169] width 5 height 5
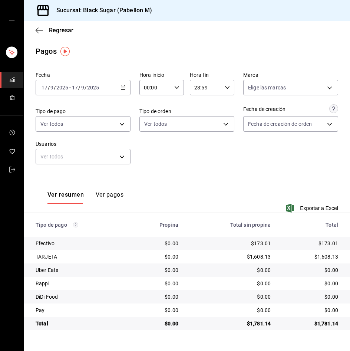
click at [72, 89] on input "17" at bounding box center [75, 88] width 7 height 6
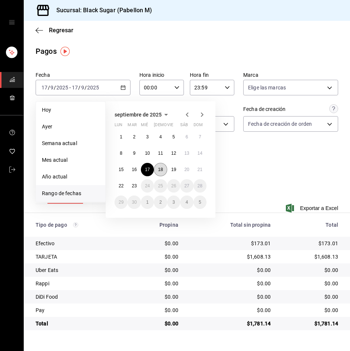
click at [164, 167] on button "18" at bounding box center [160, 169] width 13 height 13
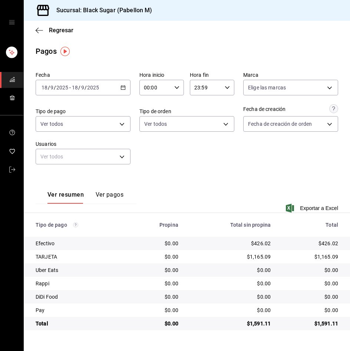
click at [93, 91] on div "[DATE] [DATE] - [DATE] [DATE]" at bounding box center [83, 88] width 95 height 16
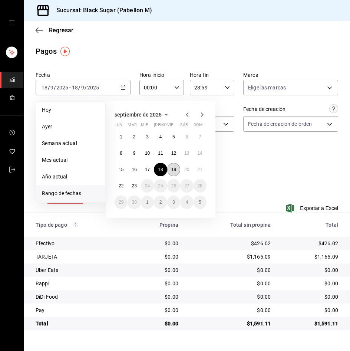
click at [174, 174] on button "19" at bounding box center [173, 169] width 13 height 13
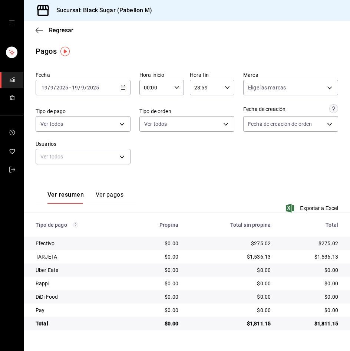
click at [85, 89] on span "/" at bounding box center [86, 88] width 2 height 6
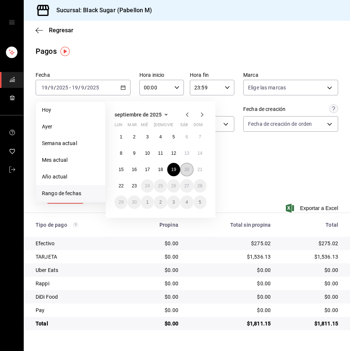
click at [188, 169] on abbr "20" at bounding box center [186, 169] width 5 height 5
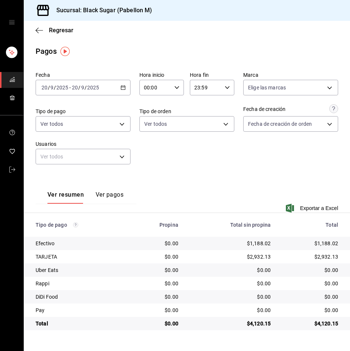
click at [79, 93] on div "2025-09-20 20 / 9 / 2025 - 2025-09-20 20 / 9 / 2025" at bounding box center [83, 88] width 95 height 16
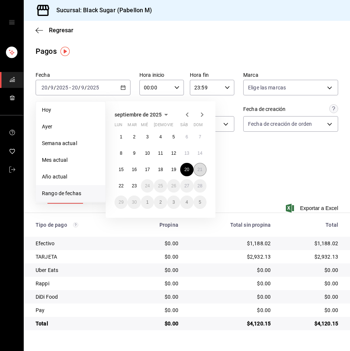
click at [204, 171] on button "21" at bounding box center [200, 169] width 13 height 13
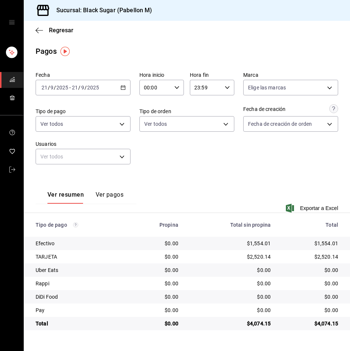
click at [86, 86] on span "/" at bounding box center [86, 88] width 2 height 6
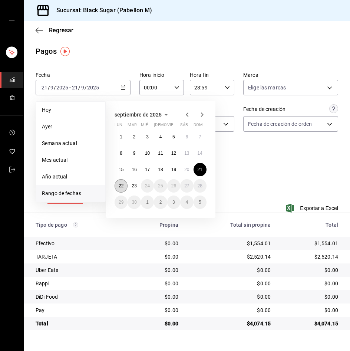
click at [116, 185] on button "22" at bounding box center [121, 185] width 13 height 13
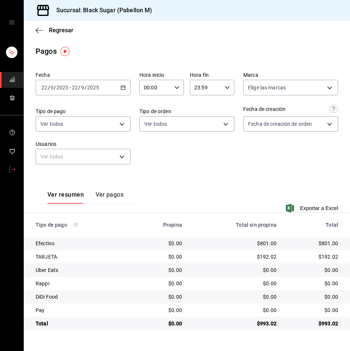
click at [17, 170] on link "mailbox folders" at bounding box center [11, 170] width 23 height 16
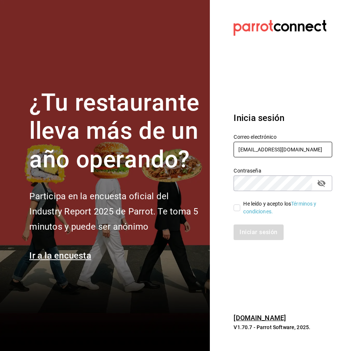
click at [291, 146] on input "pabellon_re@BS.COM" at bounding box center [283, 150] width 99 height 16
click at [288, 146] on input "pabellon_re@BS.COM" at bounding box center [283, 150] width 99 height 16
type input "interplaza_re@BS.COM"
click at [240, 210] on input "He leído y acepto los Términos y condiciones." at bounding box center [237, 207] width 7 height 7
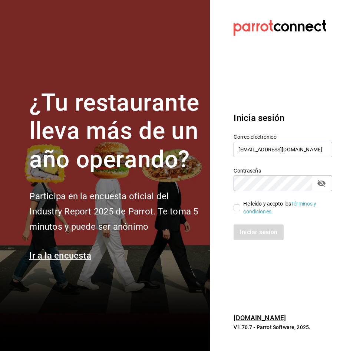
checkbox input "true"
click at [244, 228] on button "Iniciar sesión" at bounding box center [259, 232] width 50 height 16
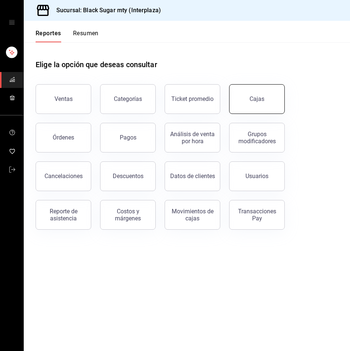
click at [257, 104] on link "Cajas" at bounding box center [257, 99] width 56 height 30
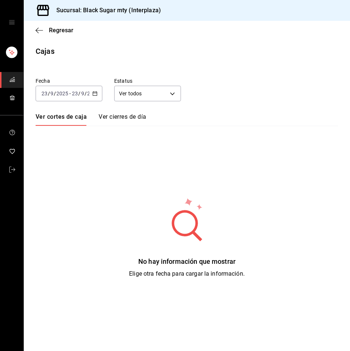
click at [68, 96] on input "2025" at bounding box center [62, 94] width 13 height 6
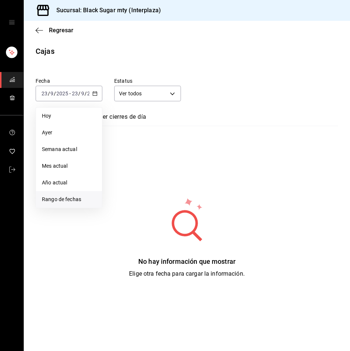
click at [59, 193] on li "Rango de fechas" at bounding box center [69, 199] width 66 height 17
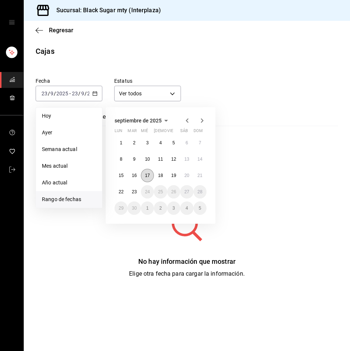
click at [145, 172] on button "17" at bounding box center [147, 175] width 13 height 13
click at [124, 189] on button "22" at bounding box center [121, 191] width 13 height 13
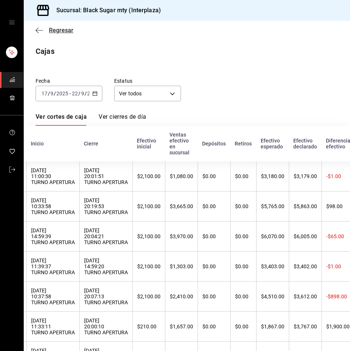
click at [68, 32] on span "Regresar" at bounding box center [61, 30] width 24 height 7
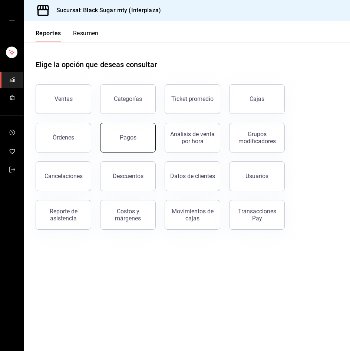
click at [120, 144] on button "Pagos" at bounding box center [128, 138] width 56 height 30
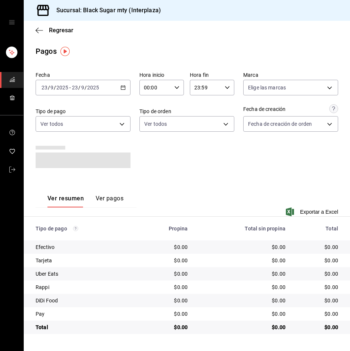
click at [85, 87] on span "/" at bounding box center [86, 88] width 2 height 6
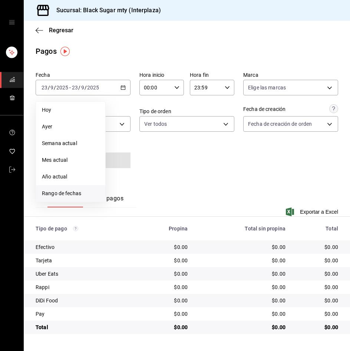
click at [88, 197] on span "Rango de fechas" at bounding box center [71, 194] width 58 height 8
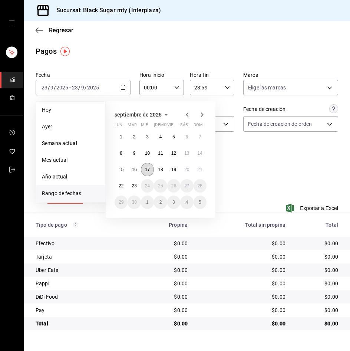
click at [149, 173] on button "17" at bounding box center [147, 169] width 13 height 13
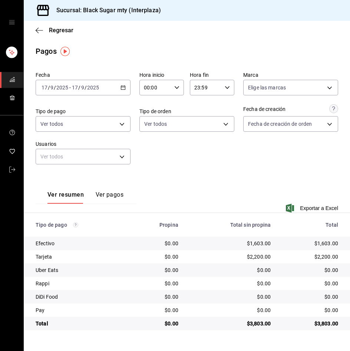
click at [66, 92] on div "[DATE] [DATE] - [DATE] [DATE]" at bounding box center [83, 88] width 95 height 16
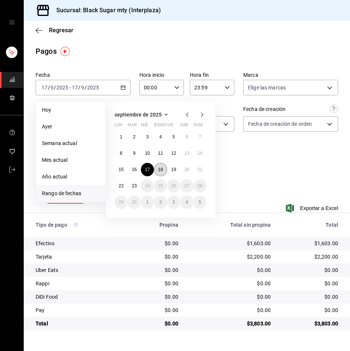
click at [160, 172] on button "18" at bounding box center [160, 169] width 13 height 13
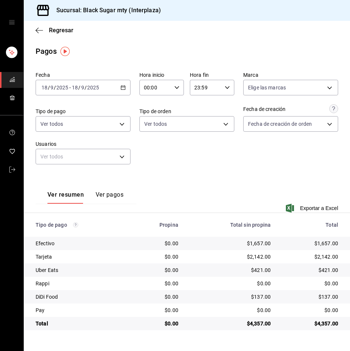
click at [90, 89] on input "2025" at bounding box center [93, 88] width 13 height 6
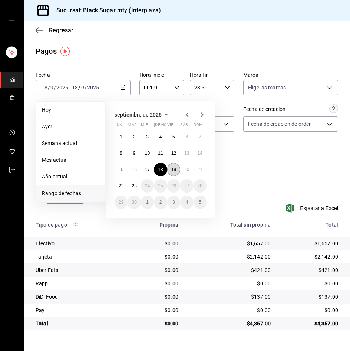
click at [171, 169] on button "19" at bounding box center [173, 169] width 13 height 13
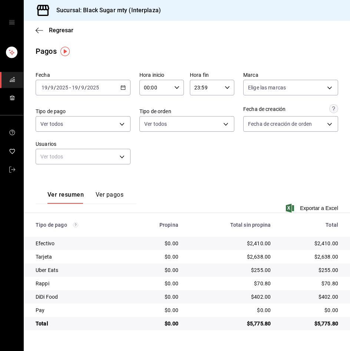
click at [67, 83] on div "[DATE] [DATE] - [DATE] [DATE]" at bounding box center [83, 88] width 95 height 16
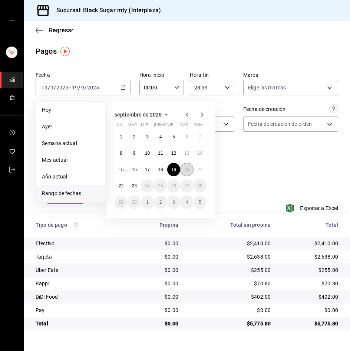
click at [187, 169] on abbr "20" at bounding box center [186, 169] width 5 height 5
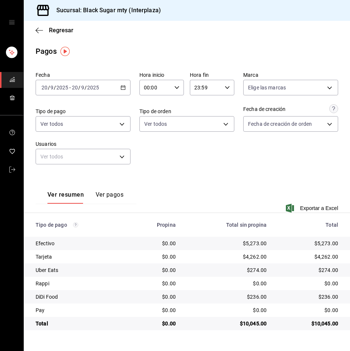
click at [81, 86] on input "9" at bounding box center [83, 88] width 4 height 6
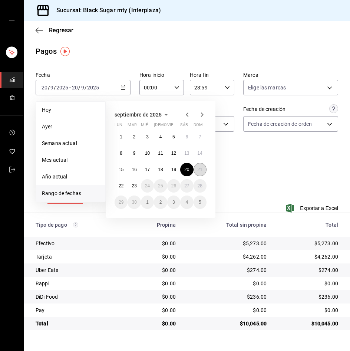
click at [197, 170] on button "21" at bounding box center [200, 169] width 13 height 13
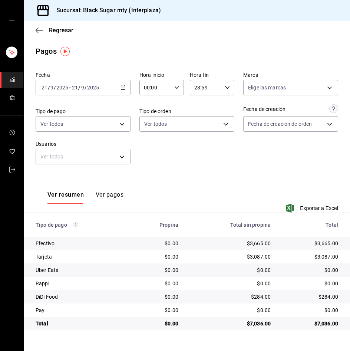
click at [72, 89] on input "21" at bounding box center [75, 88] width 7 height 6
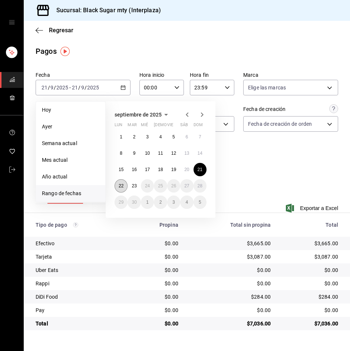
click at [119, 184] on abbr "22" at bounding box center [121, 185] width 5 height 5
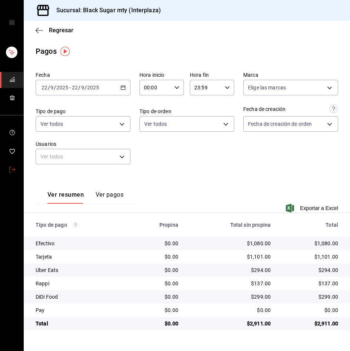
click at [17, 172] on link "mailbox folders" at bounding box center [11, 170] width 23 height 16
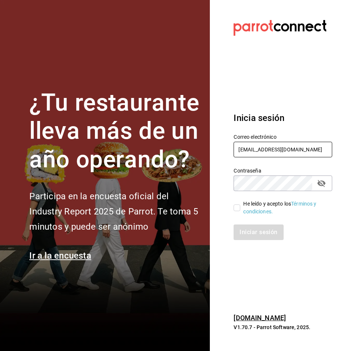
click at [258, 145] on input "[EMAIL_ADDRESS][DOMAIN_NAME]" at bounding box center [283, 150] width 99 height 16
type input "[EMAIL_ADDRESS][DOMAIN_NAME]"
click at [239, 207] on input "He leído y acepto los Términos y condiciones." at bounding box center [237, 207] width 7 height 7
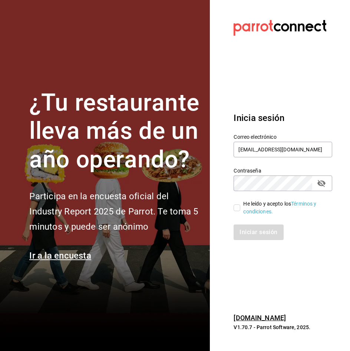
checkbox input "true"
click at [253, 234] on button "Iniciar sesión" at bounding box center [259, 232] width 50 height 16
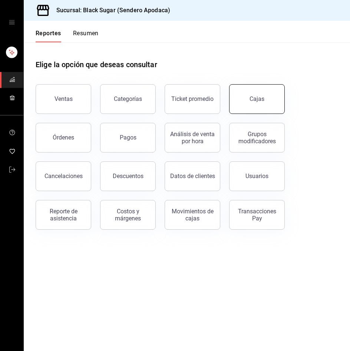
click at [245, 100] on link "Cajas" at bounding box center [257, 99] width 56 height 30
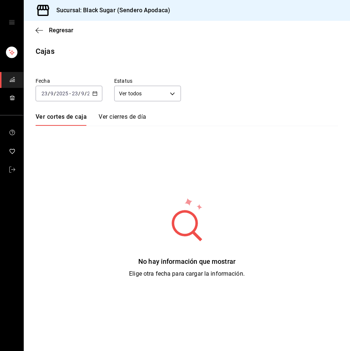
click at [60, 98] on div "[DATE] [DATE] - [DATE] [DATE]" at bounding box center [69, 94] width 67 height 16
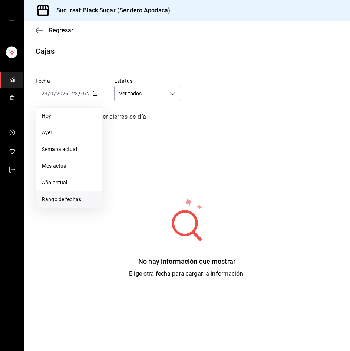
click at [57, 198] on span "Rango de fechas" at bounding box center [69, 200] width 54 height 8
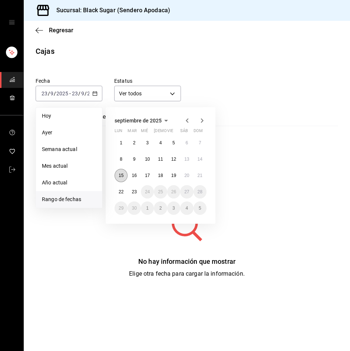
click at [127, 177] on button "15" at bounding box center [121, 175] width 13 height 13
click at [200, 177] on abbr "21" at bounding box center [200, 175] width 5 height 5
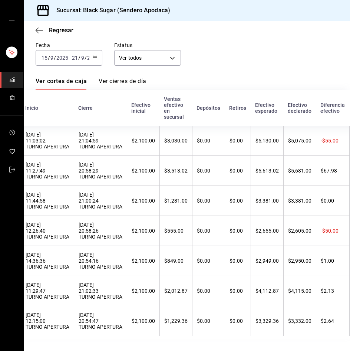
scroll to position [0, 66]
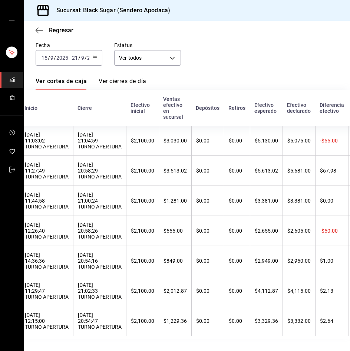
click at [62, 50] on div "[DATE] [DATE] - [DATE] [DATE]" at bounding box center [69, 58] width 67 height 16
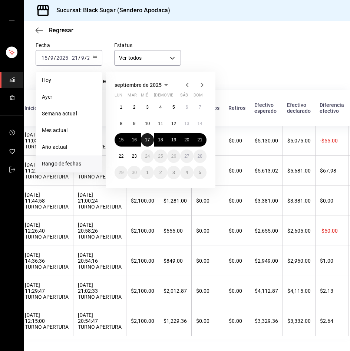
click at [146, 137] on abbr "17" at bounding box center [147, 139] width 5 height 5
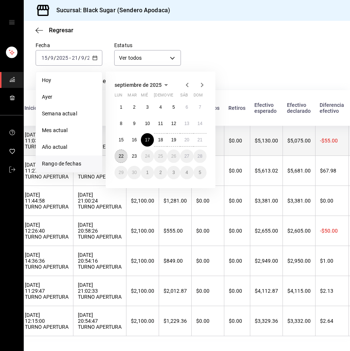
click at [119, 154] on abbr "22" at bounding box center [121, 156] width 5 height 5
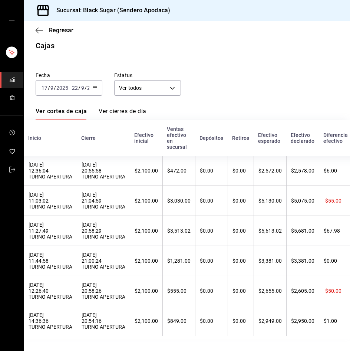
scroll to position [0, 63]
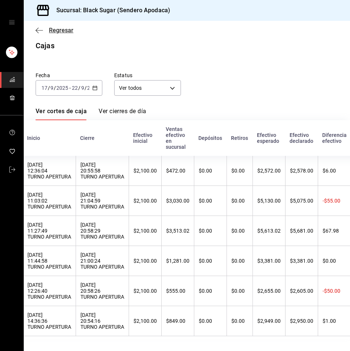
click at [56, 27] on span "Regresar" at bounding box center [61, 30] width 24 height 7
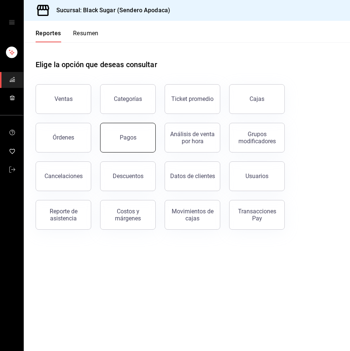
click at [127, 132] on button "Pagos" at bounding box center [128, 138] width 56 height 30
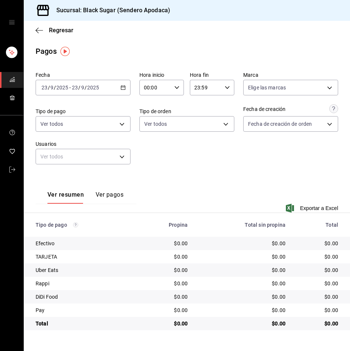
click at [63, 93] on div "[DATE] [DATE] - [DATE] [DATE]" at bounding box center [83, 88] width 95 height 16
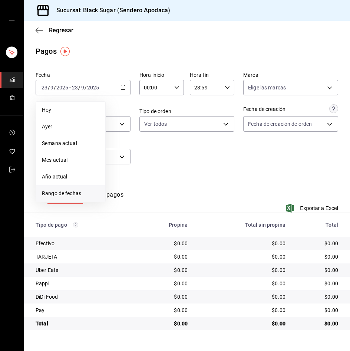
click at [63, 197] on span "Rango de fechas" at bounding box center [71, 194] width 58 height 8
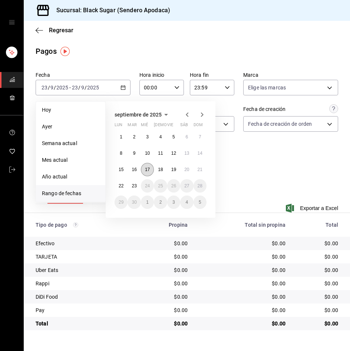
click at [151, 168] on button "17" at bounding box center [147, 169] width 13 height 13
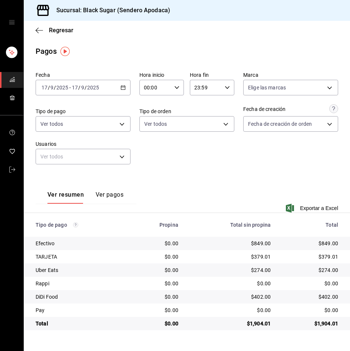
click at [56, 87] on input "2025" at bounding box center [62, 88] width 13 height 6
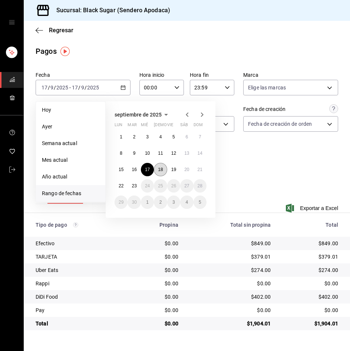
click at [161, 168] on abbr "18" at bounding box center [160, 169] width 5 height 5
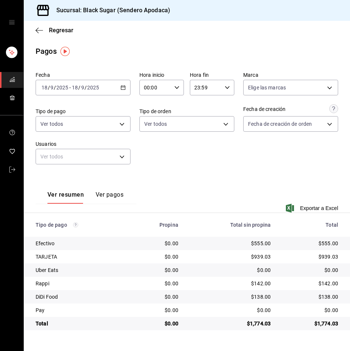
click at [64, 89] on input "2025" at bounding box center [62, 88] width 13 height 6
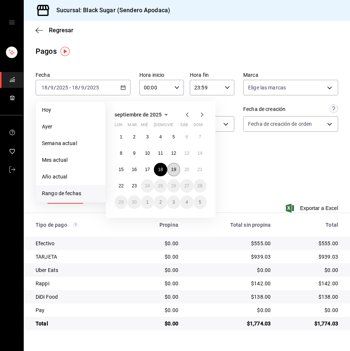
click at [177, 173] on button "19" at bounding box center [173, 169] width 13 height 13
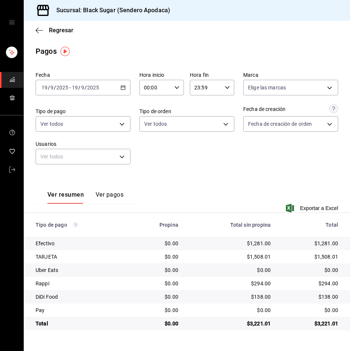
click at [65, 94] on div "[DATE] [DATE] - [DATE] [DATE]" at bounding box center [83, 88] width 95 height 16
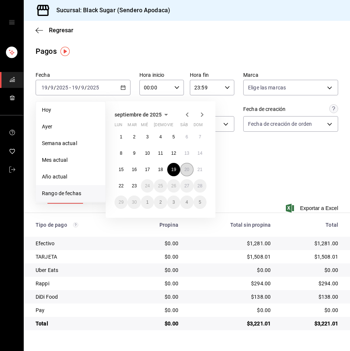
click at [184, 171] on abbr "20" at bounding box center [186, 169] width 5 height 5
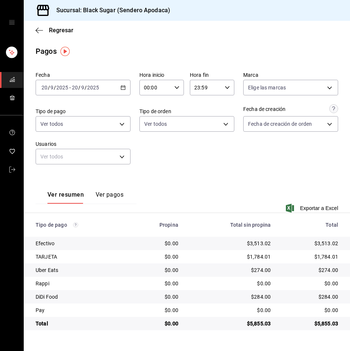
click at [62, 91] on div "[DATE] [DATE] - [DATE] [DATE]" at bounding box center [83, 88] width 95 height 16
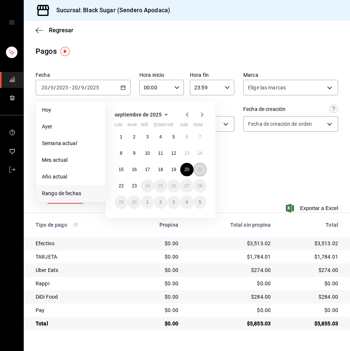
click at [197, 167] on button "21" at bounding box center [200, 169] width 13 height 13
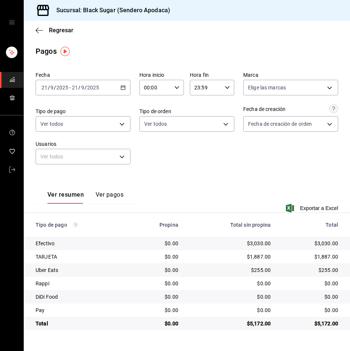
click at [58, 89] on input "2025" at bounding box center [62, 88] width 13 height 6
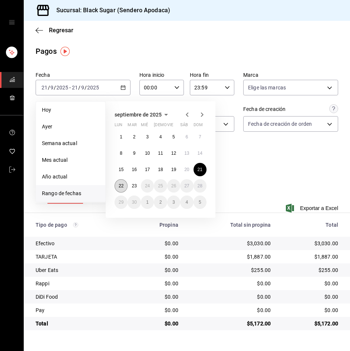
click at [120, 186] on abbr "22" at bounding box center [121, 185] width 5 height 5
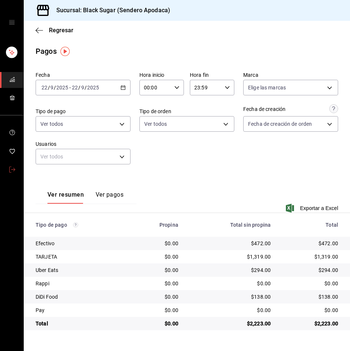
click at [10, 169] on icon "mailbox folders" at bounding box center [12, 170] width 6 height 6
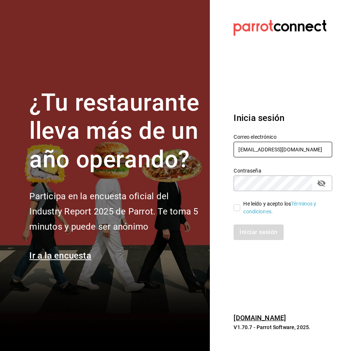
click at [257, 151] on input "[EMAIL_ADDRESS][DOMAIN_NAME]" at bounding box center [283, 150] width 99 height 16
type input "[EMAIL_ADDRESS][DOMAIN_NAME]"
click at [239, 204] on input "He leído y acepto los Términos y condiciones." at bounding box center [237, 207] width 7 height 7
checkbox input "true"
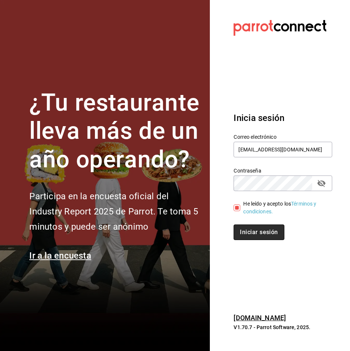
click at [246, 226] on button "Iniciar sesión" at bounding box center [259, 232] width 50 height 16
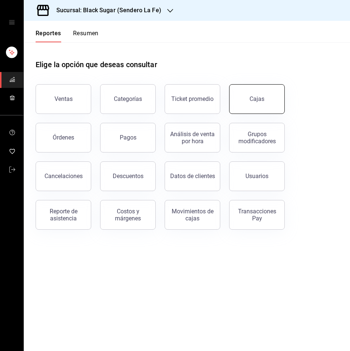
click at [253, 104] on link "Cajas" at bounding box center [257, 99] width 56 height 30
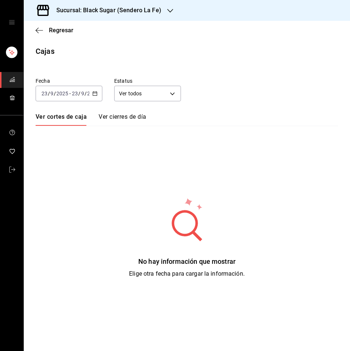
click at [53, 96] on input "9" at bounding box center [52, 94] width 4 height 6
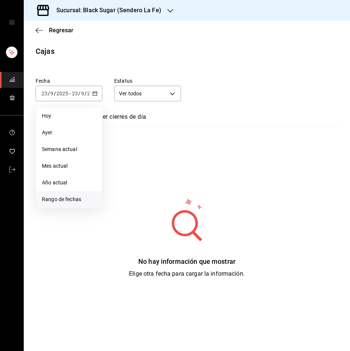
click at [66, 197] on span "Rango de fechas" at bounding box center [69, 200] width 54 height 8
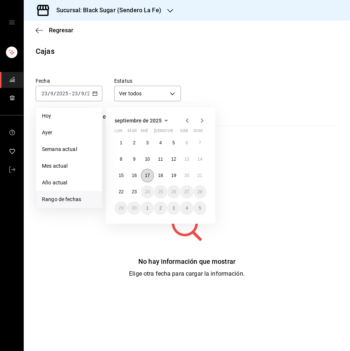
click at [152, 173] on button "17" at bounding box center [147, 175] width 13 height 13
click at [119, 190] on abbr "22" at bounding box center [121, 191] width 5 height 5
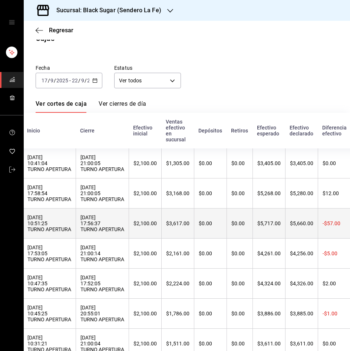
scroll to position [7, 0]
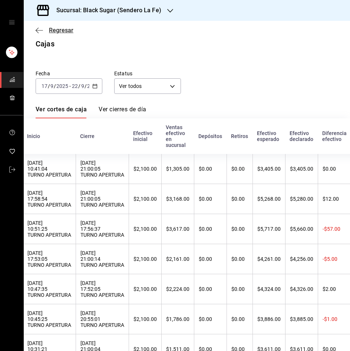
click at [61, 33] on span "Regresar" at bounding box center [61, 30] width 24 height 7
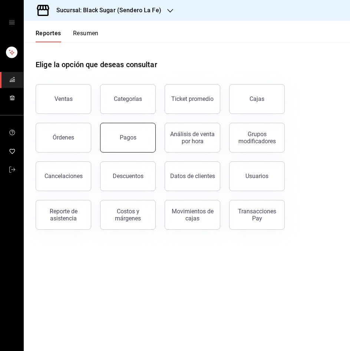
click at [137, 140] on button "Pagos" at bounding box center [128, 138] width 56 height 30
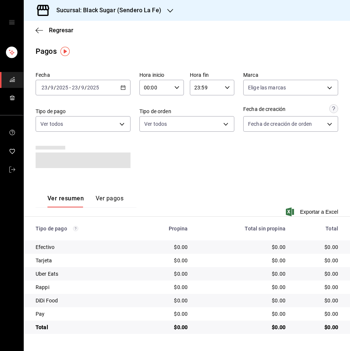
click at [55, 85] on span "/" at bounding box center [55, 88] width 2 height 6
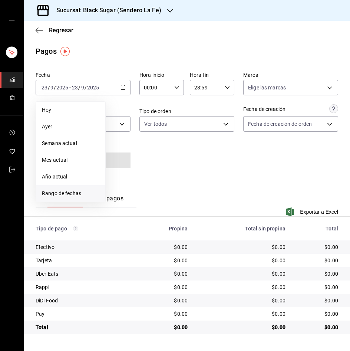
click at [85, 190] on span "Rango de fechas" at bounding box center [71, 194] width 58 height 8
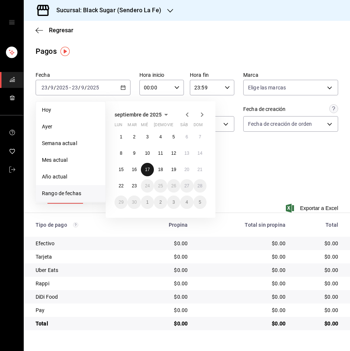
click at [148, 170] on abbr "17" at bounding box center [147, 169] width 5 height 5
click at [148, 170] on div "Fecha 2025-09-23 23 / 9 / 2025 - 2025-09-23 23 / 9 / 2025 Hoy Ayer Semana actua…" at bounding box center [187, 121] width 303 height 105
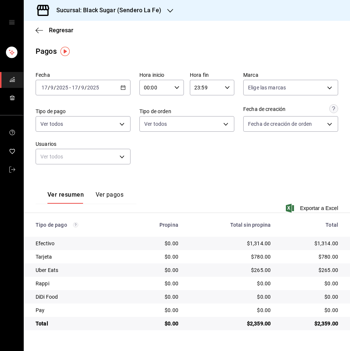
click at [56, 90] on input "2025" at bounding box center [62, 88] width 13 height 6
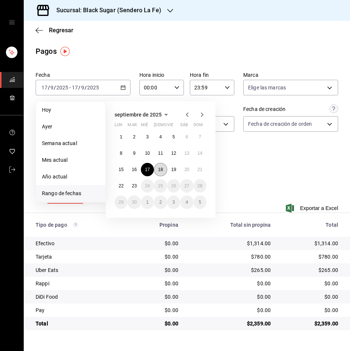
click at [159, 169] on abbr "18" at bounding box center [160, 169] width 5 height 5
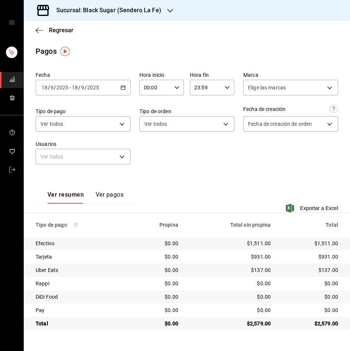
click at [69, 89] on span "-" at bounding box center [69, 88] width 1 height 6
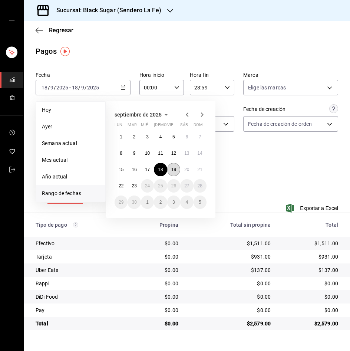
click at [170, 167] on button "19" at bounding box center [173, 169] width 13 height 13
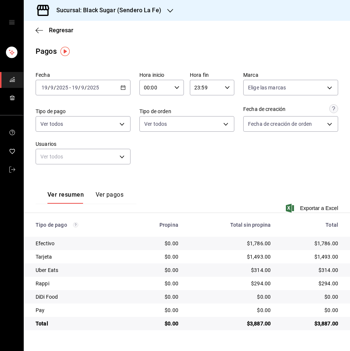
click at [83, 90] on input "9" at bounding box center [83, 88] width 4 height 6
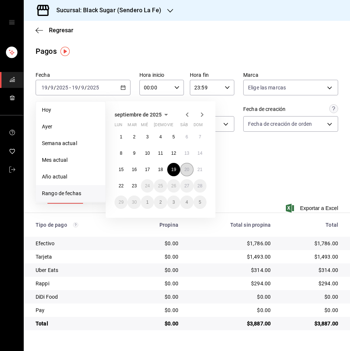
click at [189, 168] on abbr "20" at bounding box center [186, 169] width 5 height 5
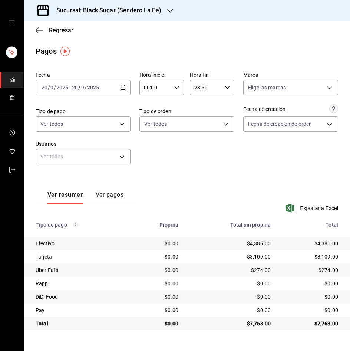
click at [87, 91] on div "2025-09-20 20 / 9 / 2025 - 2025-09-20 20 / 9 / 2025" at bounding box center [83, 88] width 95 height 16
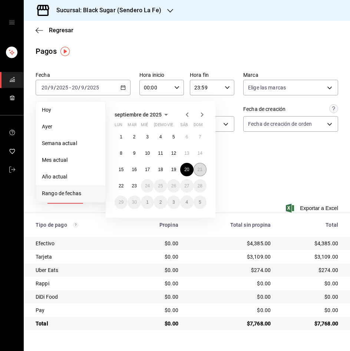
click at [200, 170] on abbr "21" at bounding box center [200, 169] width 5 height 5
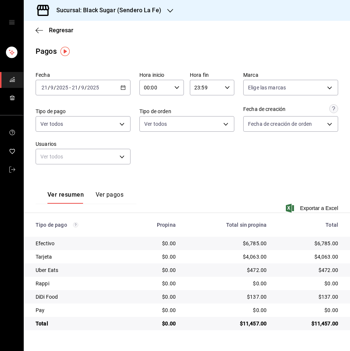
click at [72, 86] on input "21" at bounding box center [75, 88] width 7 height 6
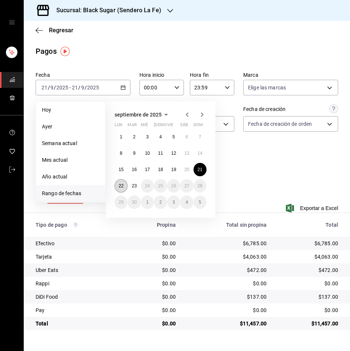
click at [117, 186] on button "22" at bounding box center [121, 185] width 13 height 13
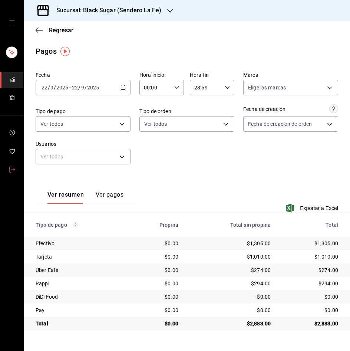
click at [11, 173] on span "mailbox folders" at bounding box center [12, 170] width 6 height 10
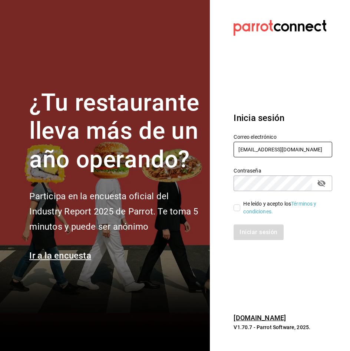
click at [272, 148] on input "lafe_re@bs.com" at bounding box center [283, 150] width 99 height 16
type input "[EMAIL_ADDRESS][DOMAIN_NAME]"
click at [236, 210] on input "He leído y acepto los Términos y condiciones." at bounding box center [237, 207] width 7 height 7
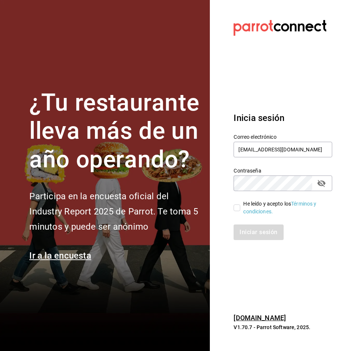
checkbox input "true"
click at [245, 229] on button "Iniciar sesión" at bounding box center [259, 232] width 50 height 16
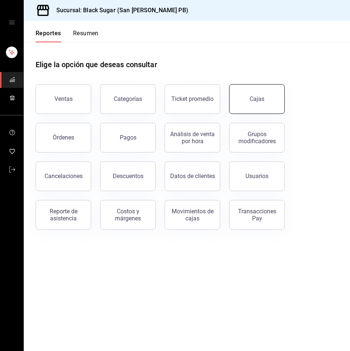
click at [268, 104] on link "Cajas" at bounding box center [257, 99] width 56 height 30
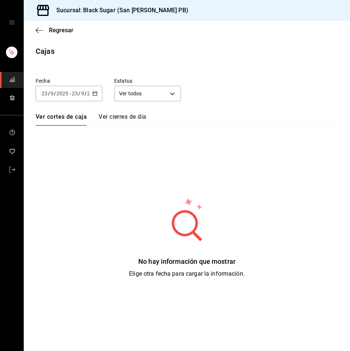
click at [68, 94] on input "2025" at bounding box center [62, 94] width 13 height 6
click at [78, 95] on input "23" at bounding box center [75, 94] width 7 height 6
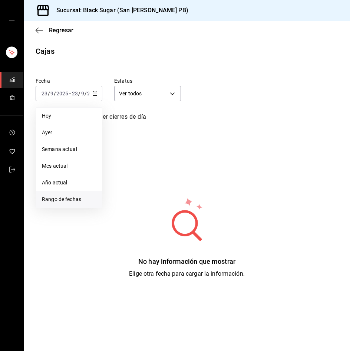
click at [71, 197] on span "Rango de fechas" at bounding box center [69, 200] width 54 height 8
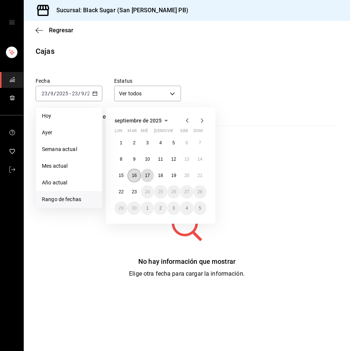
drag, startPoint x: 149, startPoint y: 173, endPoint x: 135, endPoint y: 181, distance: 15.9
click at [149, 173] on abbr "17" at bounding box center [147, 175] width 5 height 5
click at [119, 192] on abbr "22" at bounding box center [121, 191] width 5 height 5
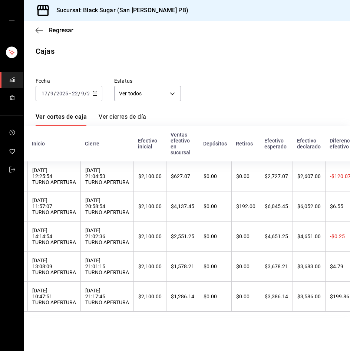
scroll to position [0, 62]
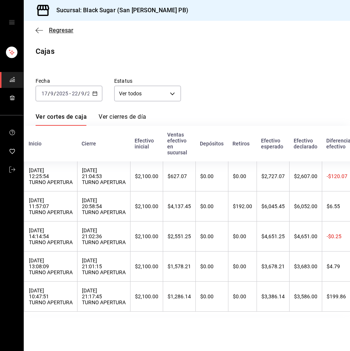
click at [67, 33] on span "Regresar" at bounding box center [61, 30] width 24 height 7
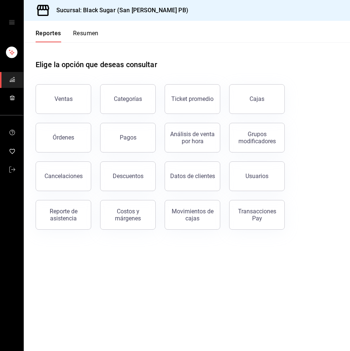
click at [128, 141] on div "Pagos" at bounding box center [128, 137] width 17 height 7
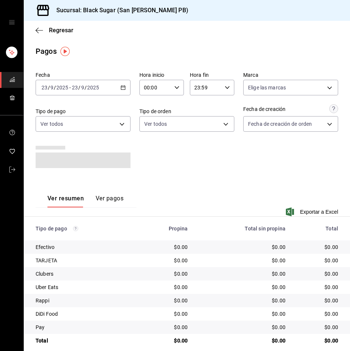
click at [71, 86] on div "2025-09-23 23 / 9 / 2025" at bounding box center [85, 88] width 29 height 6
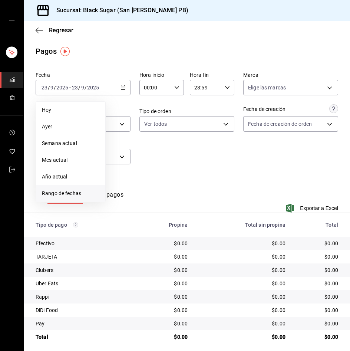
click at [71, 193] on span "Rango de fechas" at bounding box center [71, 194] width 58 height 8
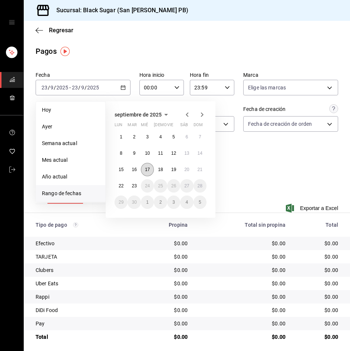
click at [145, 172] on abbr "17" at bounding box center [147, 169] width 5 height 5
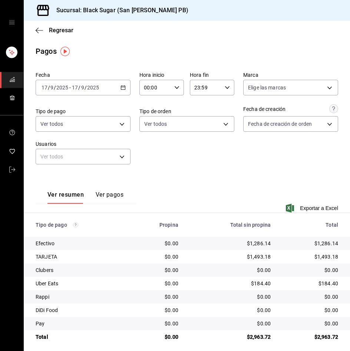
drag, startPoint x: 73, startPoint y: 94, endPoint x: 73, endPoint y: 98, distance: 4.5
click at [73, 94] on div "[DATE] [DATE] - [DATE] [DATE]" at bounding box center [83, 88] width 95 height 16
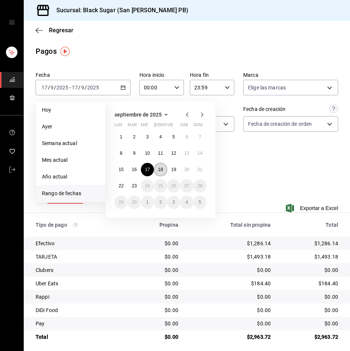
click at [160, 168] on abbr "18" at bounding box center [160, 169] width 5 height 5
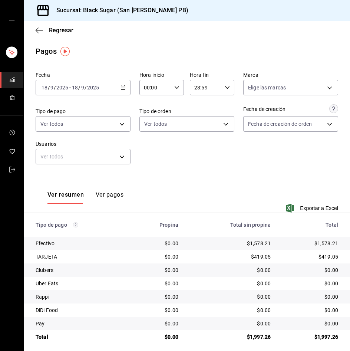
click at [69, 95] on div "Fecha 2025-09-18 18 / 9 / 2025 - 2025-09-18 18 / 9 / 2025 Hora inicio 00:00 Hor…" at bounding box center [187, 121] width 303 height 105
click at [121, 85] on icon "button" at bounding box center [123, 87] width 5 height 5
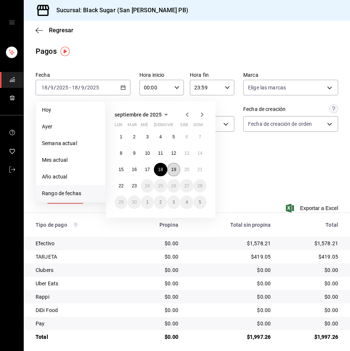
click at [174, 174] on button "19" at bounding box center [173, 169] width 13 height 13
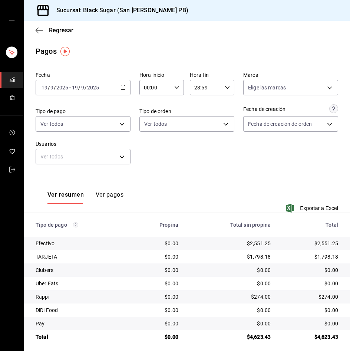
click at [96, 94] on div "2025-09-19 19 / 9 / 2025 - 2025-09-19 19 / 9 / 2025" at bounding box center [83, 88] width 95 height 16
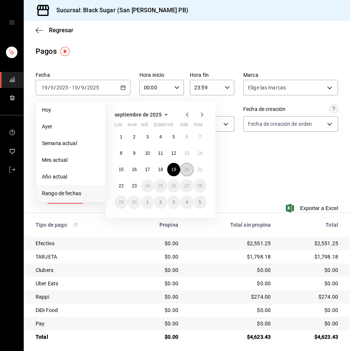
click at [187, 169] on abbr "20" at bounding box center [186, 169] width 5 height 5
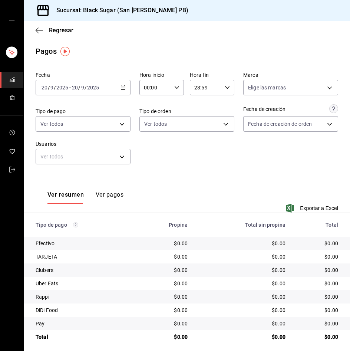
click at [70, 86] on span "-" at bounding box center [69, 88] width 1 height 6
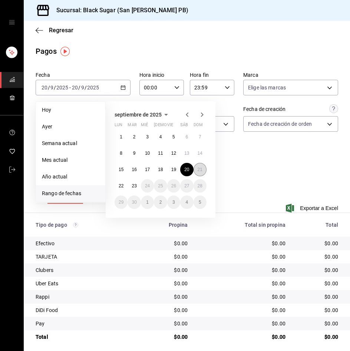
click at [200, 168] on abbr "21" at bounding box center [200, 169] width 5 height 5
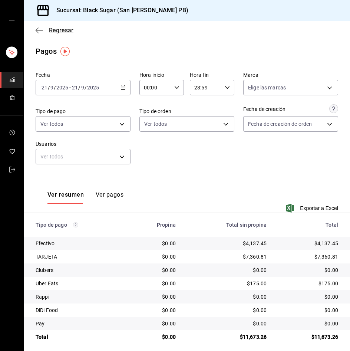
click at [60, 29] on span "Regresar" at bounding box center [61, 30] width 24 height 7
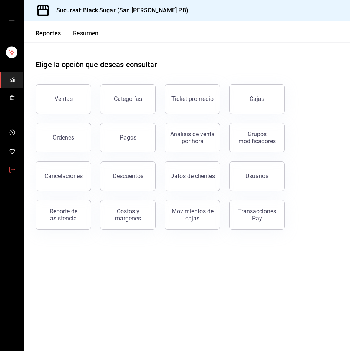
click at [13, 167] on icon "mailbox folders" at bounding box center [12, 170] width 6 height 6
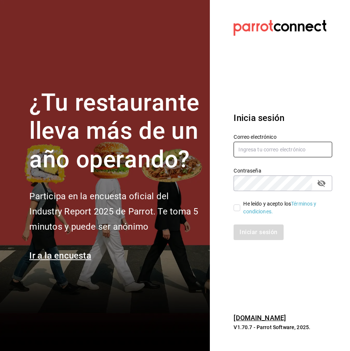
click at [260, 153] on input "text" at bounding box center [283, 150] width 99 height 16
click at [260, 153] on input "sanagustin_re@bs.com" at bounding box center [283, 150] width 99 height 16
type input "[EMAIL_ADDRESS][DOMAIN_NAME]"
click at [237, 208] on input "He leído y acepto los Términos y condiciones." at bounding box center [237, 207] width 7 height 7
checkbox input "true"
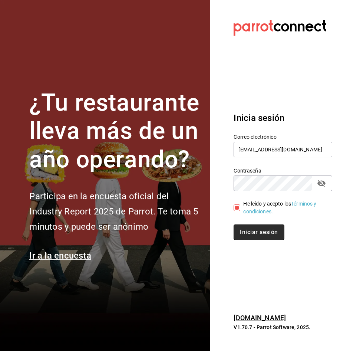
click at [247, 233] on button "Iniciar sesión" at bounding box center [259, 232] width 50 height 16
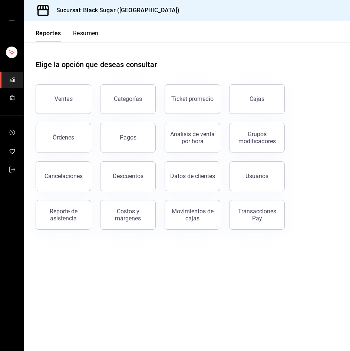
drag, startPoint x: 260, startPoint y: 95, endPoint x: 187, endPoint y: 112, distance: 74.3
click at [260, 95] on div "Cajas" at bounding box center [257, 99] width 15 height 9
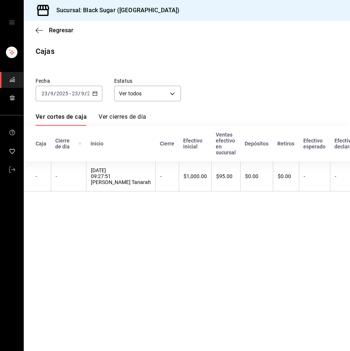
click at [56, 86] on div "[DATE] [DATE] - [DATE] [DATE]" at bounding box center [69, 94] width 67 height 16
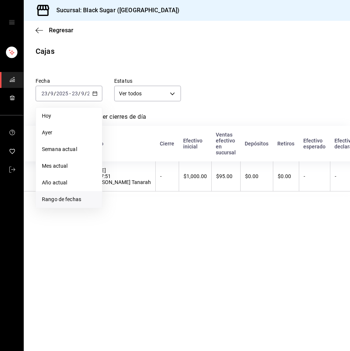
click at [77, 200] on span "Rango de fechas" at bounding box center [69, 200] width 54 height 8
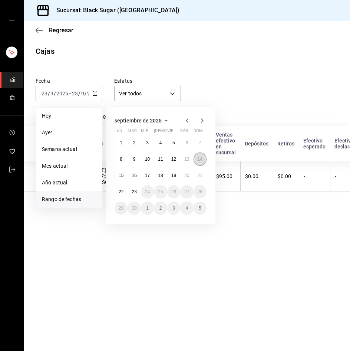
click at [201, 161] on abbr "14" at bounding box center [200, 159] width 5 height 5
click at [117, 195] on button "22" at bounding box center [121, 191] width 13 height 13
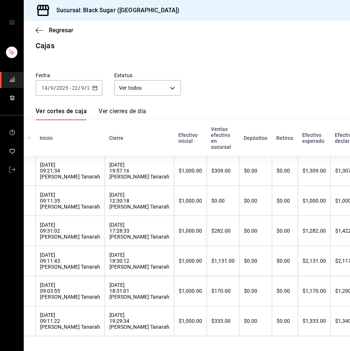
scroll to position [0, 52]
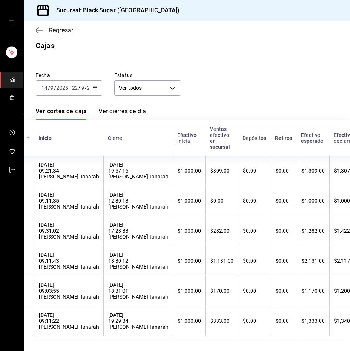
click at [60, 31] on span "Regresar" at bounding box center [61, 30] width 24 height 7
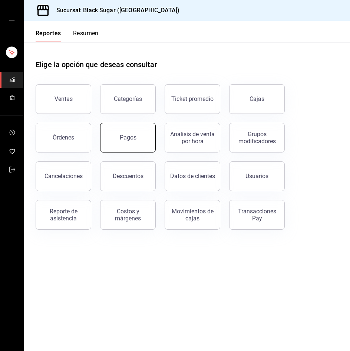
click at [122, 137] on div "Pagos" at bounding box center [128, 137] width 17 height 7
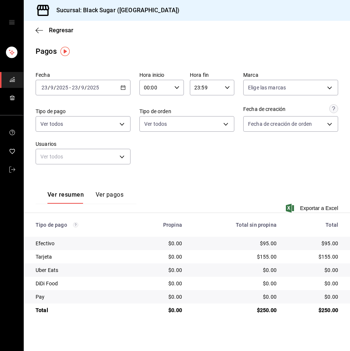
click at [90, 85] on input "2025" at bounding box center [93, 88] width 13 height 6
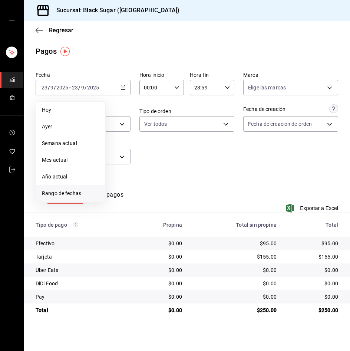
click at [94, 187] on li "Rango de fechas" at bounding box center [70, 193] width 69 height 17
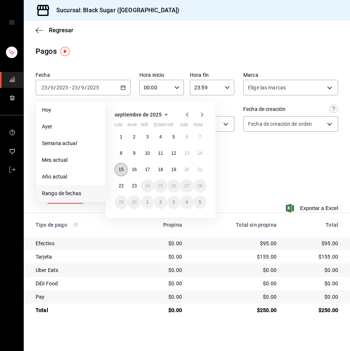
click at [121, 170] on abbr "15" at bounding box center [121, 169] width 5 height 5
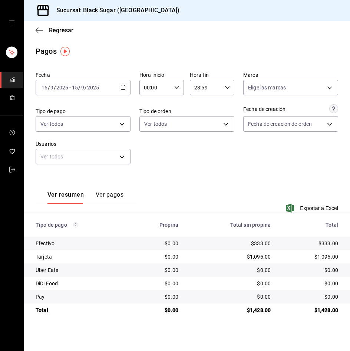
click at [61, 94] on div "[DATE] [DATE] - [DATE] [DATE]" at bounding box center [83, 88] width 95 height 16
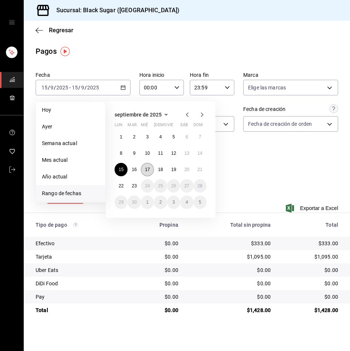
click at [147, 167] on abbr "17" at bounding box center [147, 169] width 5 height 5
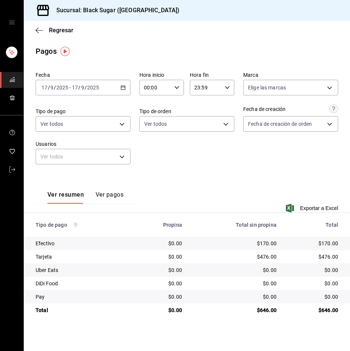
click at [69, 91] on div "[DATE] [DATE] - [DATE] [DATE]" at bounding box center [83, 88] width 95 height 16
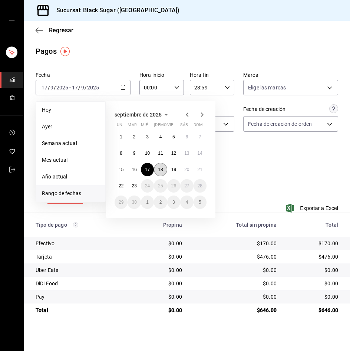
click at [165, 173] on button "18" at bounding box center [160, 169] width 13 height 13
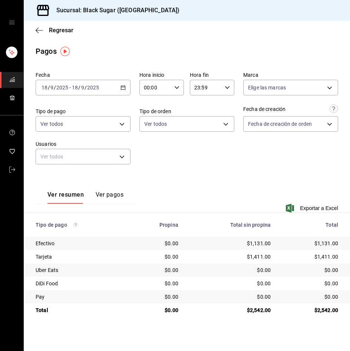
click at [67, 94] on div "[DATE] [DATE] - [DATE] [DATE]" at bounding box center [83, 88] width 95 height 16
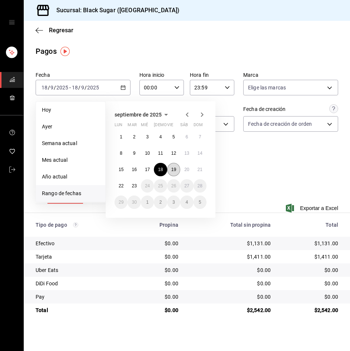
click at [175, 170] on abbr "19" at bounding box center [173, 169] width 5 height 5
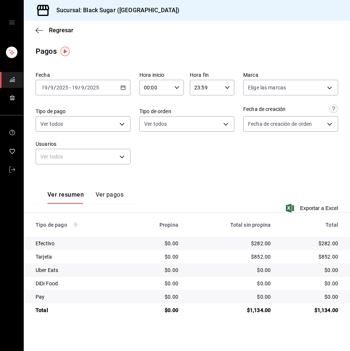
click at [51, 86] on input "9" at bounding box center [52, 88] width 4 height 6
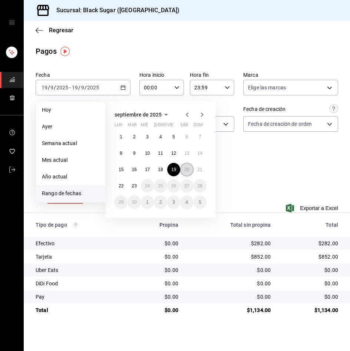
click at [190, 172] on button "20" at bounding box center [186, 169] width 13 height 13
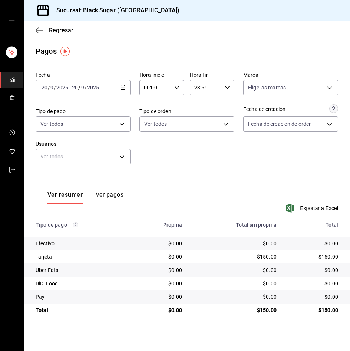
click at [69, 89] on div "[DATE] [DATE]" at bounding box center [54, 88] width 29 height 6
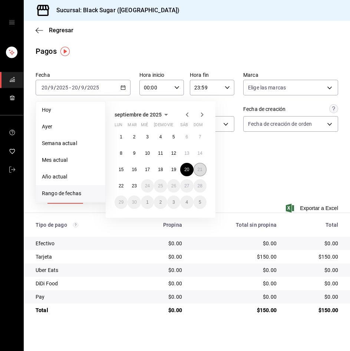
click at [203, 168] on button "21" at bounding box center [200, 169] width 13 height 13
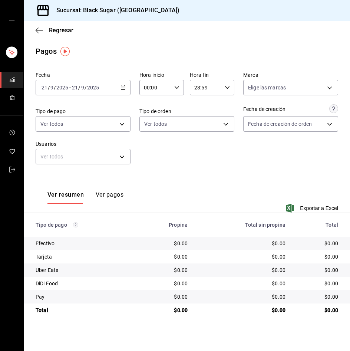
click at [70, 85] on span "-" at bounding box center [69, 88] width 1 height 6
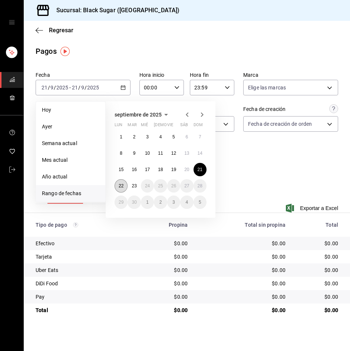
click at [120, 189] on button "22" at bounding box center [121, 185] width 13 height 13
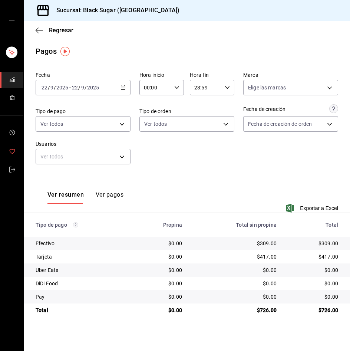
click at [12, 160] on link "mailbox folders" at bounding box center [11, 152] width 23 height 16
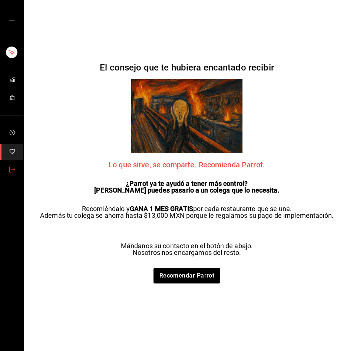
click at [14, 174] on span "mailbox folders" at bounding box center [12, 170] width 6 height 10
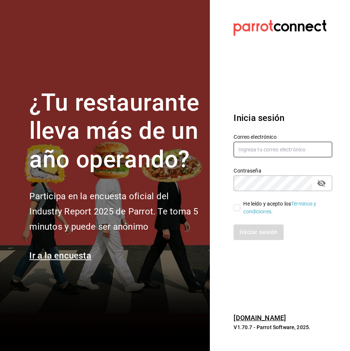
type input "[EMAIL_ADDRESS][DOMAIN_NAME]"
